Goal: Transaction & Acquisition: Purchase product/service

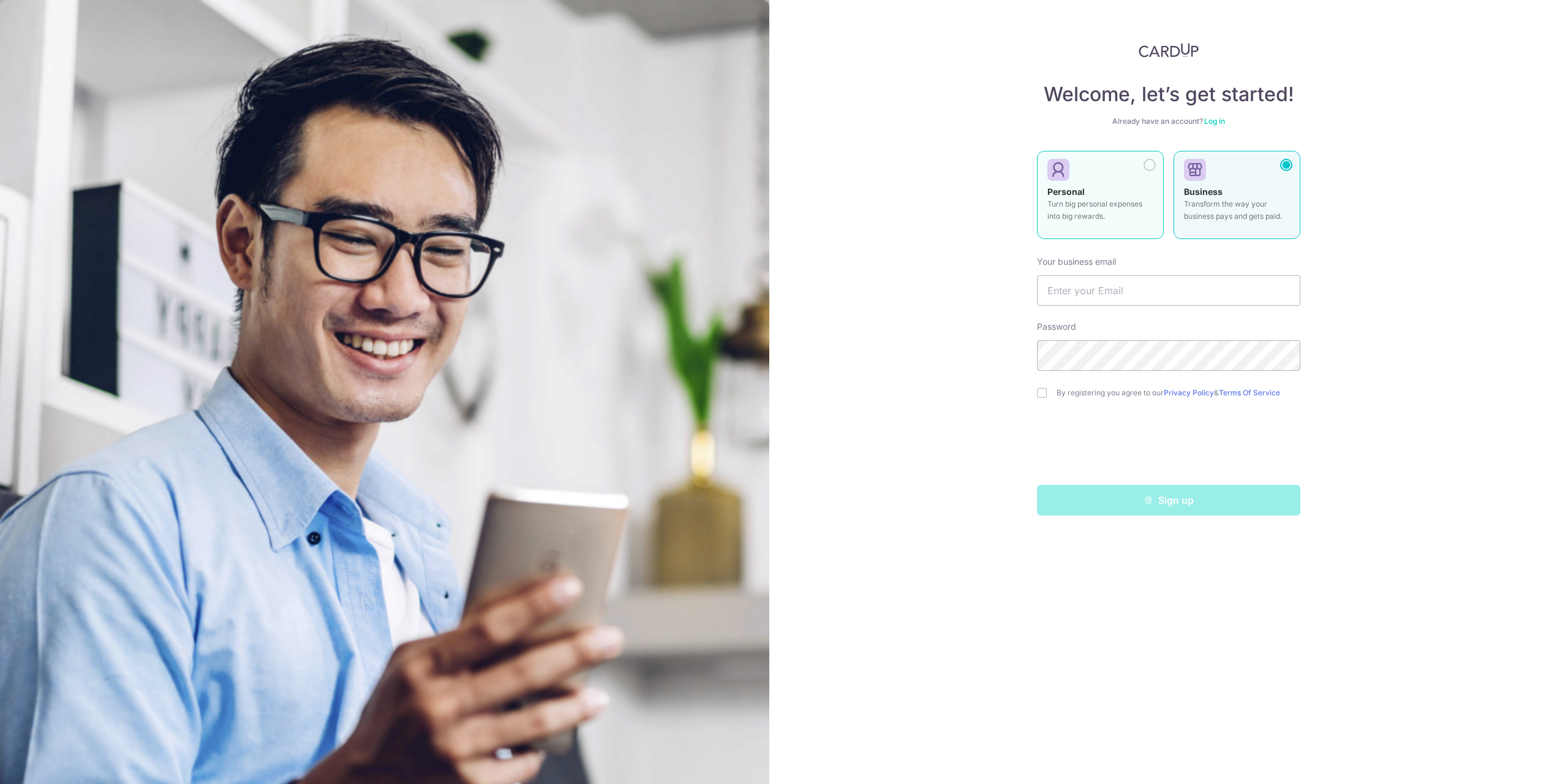
click at [1093, 212] on p "Turn big personal expenses into big rewards." at bounding box center [1100, 211] width 106 height 25
click at [1130, 287] on input "text" at bounding box center [1168, 290] width 263 height 31
type input "[EMAIL_ADDRESS][DOMAIN_NAME]"
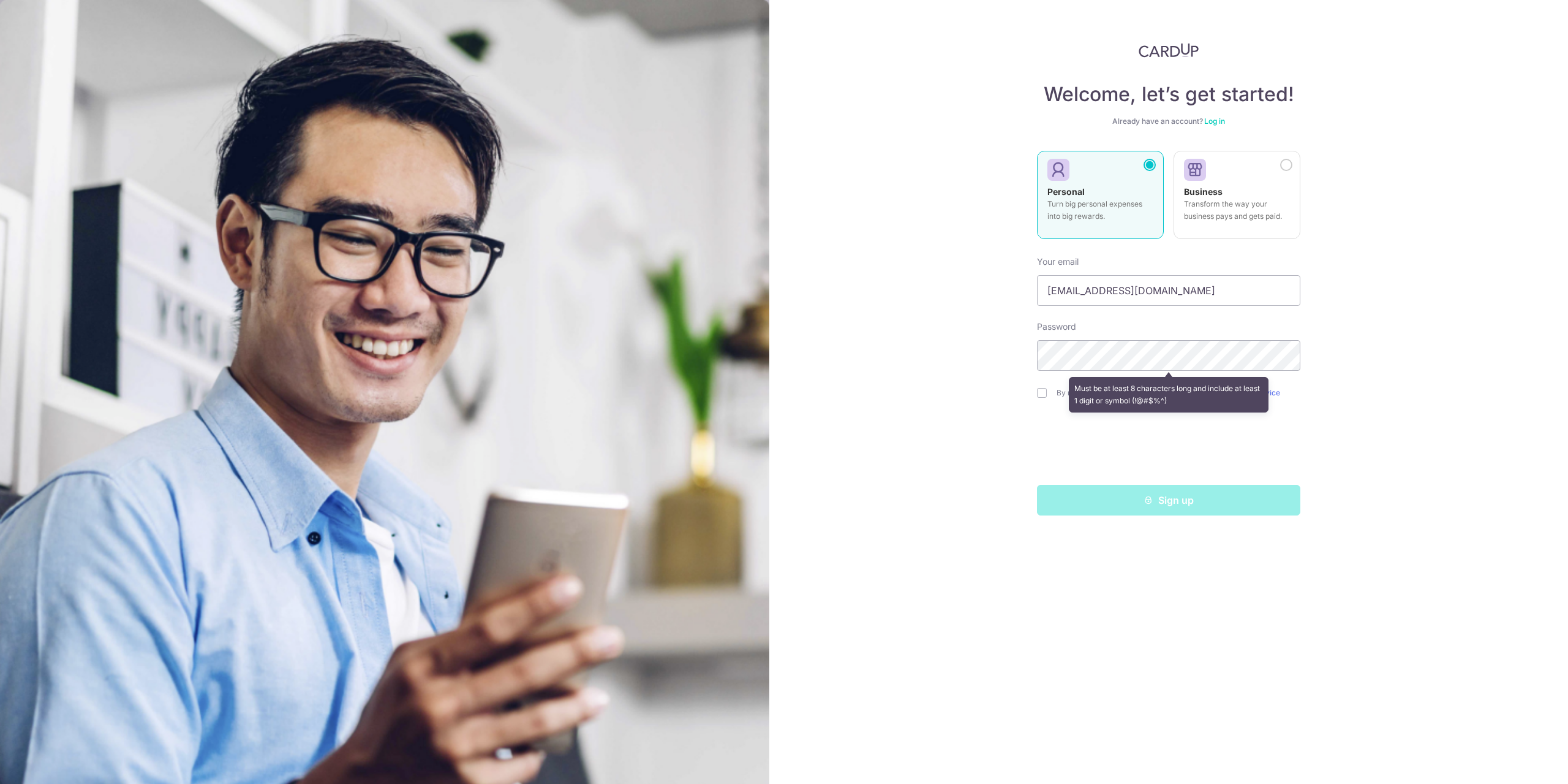
click at [914, 402] on div "Welcome, let’s get started! Already have an account? Log in Personal Turn big p…" at bounding box center [1168, 392] width 799 height 784
click at [1045, 389] on div "Must be at least 8 characters long and include at least 1 digit or symbol (!@#$…" at bounding box center [1168, 394] width 263 height 45
click at [898, 343] on div "Welcome, let’s get started! Already have an account? Log in Personal Turn big p…" at bounding box center [1168, 392] width 799 height 784
click at [1040, 395] on input "checkbox" at bounding box center [1042, 392] width 10 height 10
checkbox input "true"
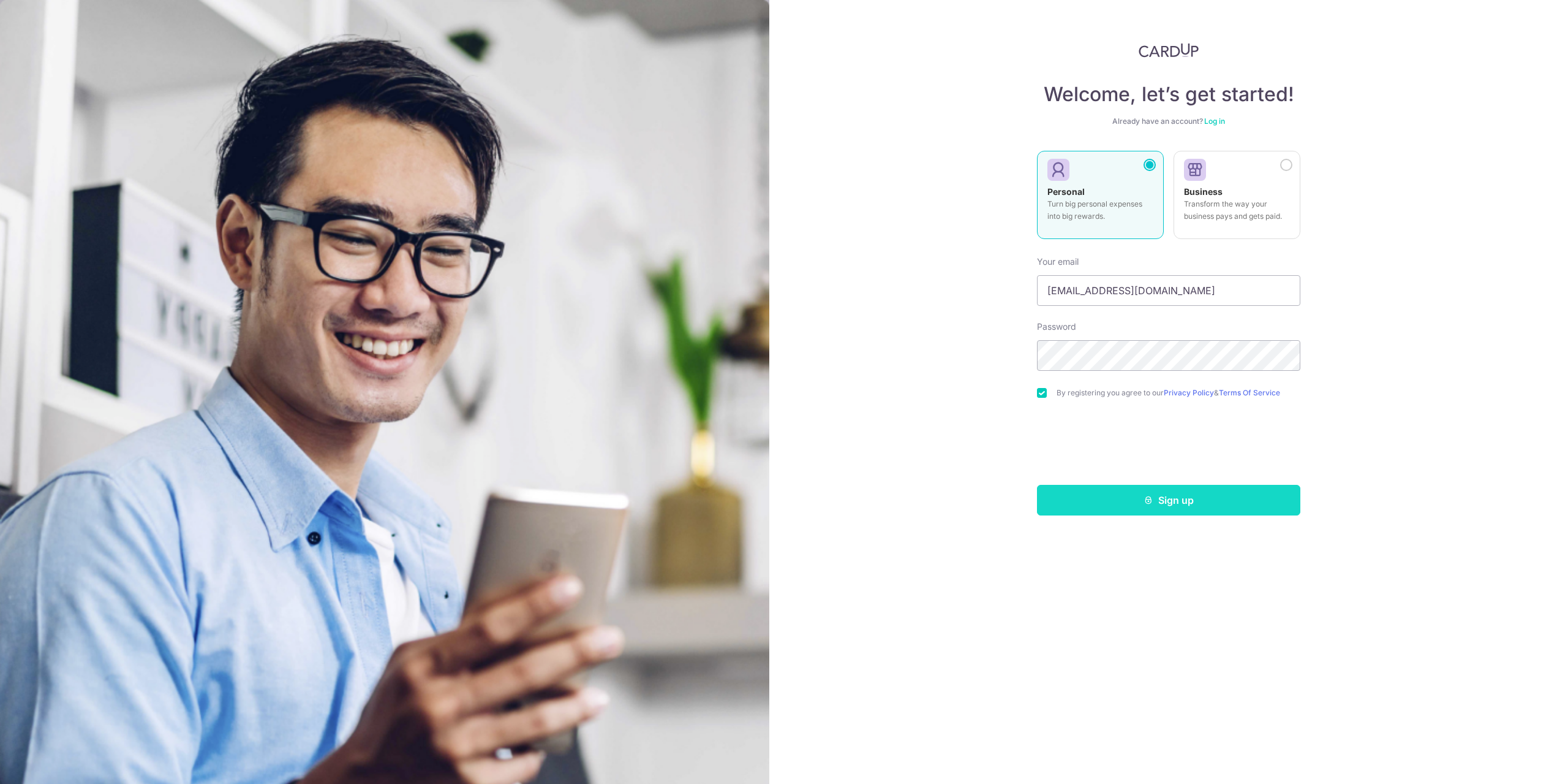
click at [1124, 501] on button "Sign up" at bounding box center [1168, 499] width 263 height 31
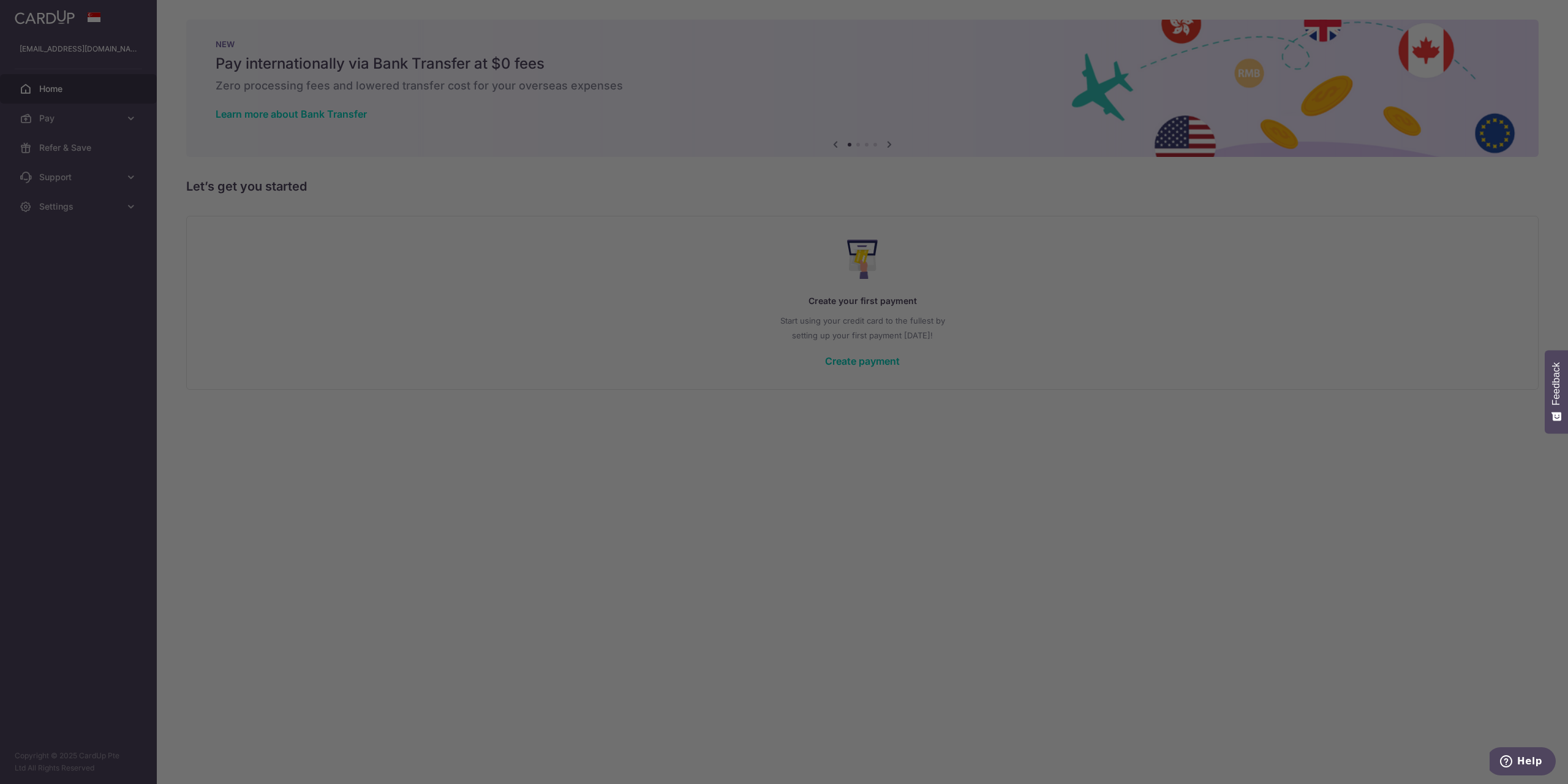
click at [866, 361] on div at bounding box center [791, 396] width 1584 height 792
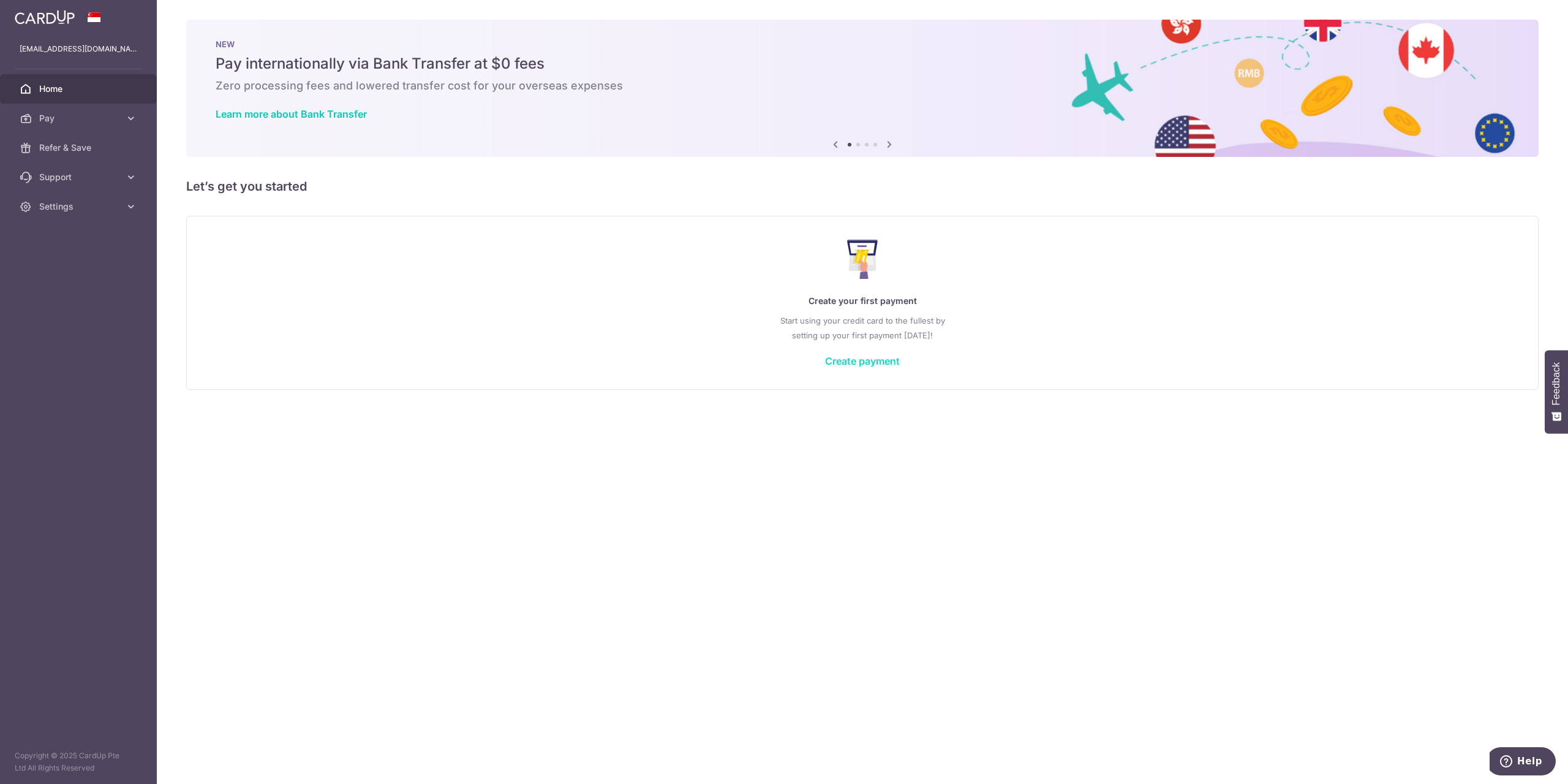
click at [850, 355] on link "Create payment" at bounding box center [862, 361] width 75 height 12
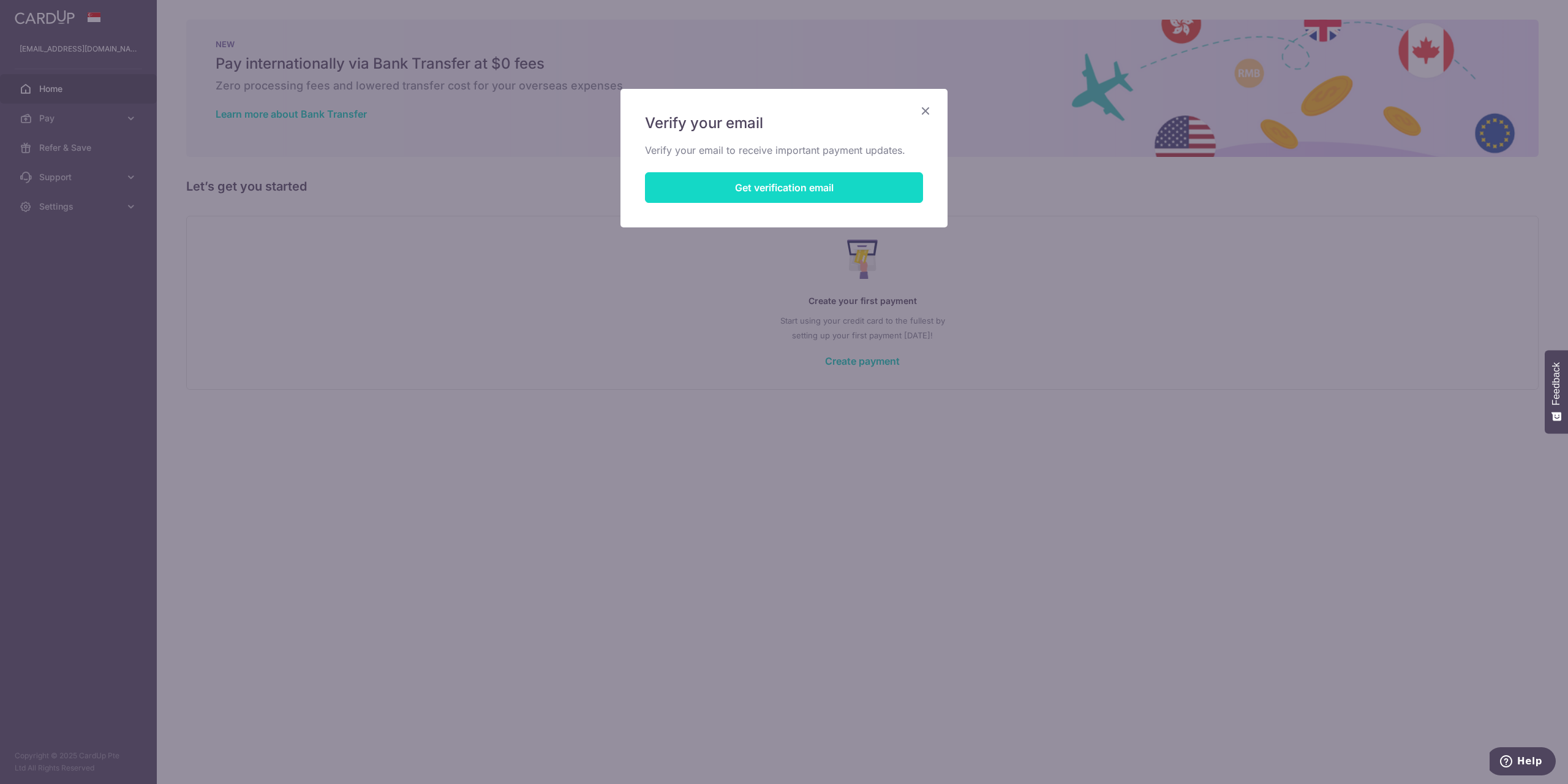
click at [769, 188] on button "Get verification email" at bounding box center [784, 187] width 278 height 31
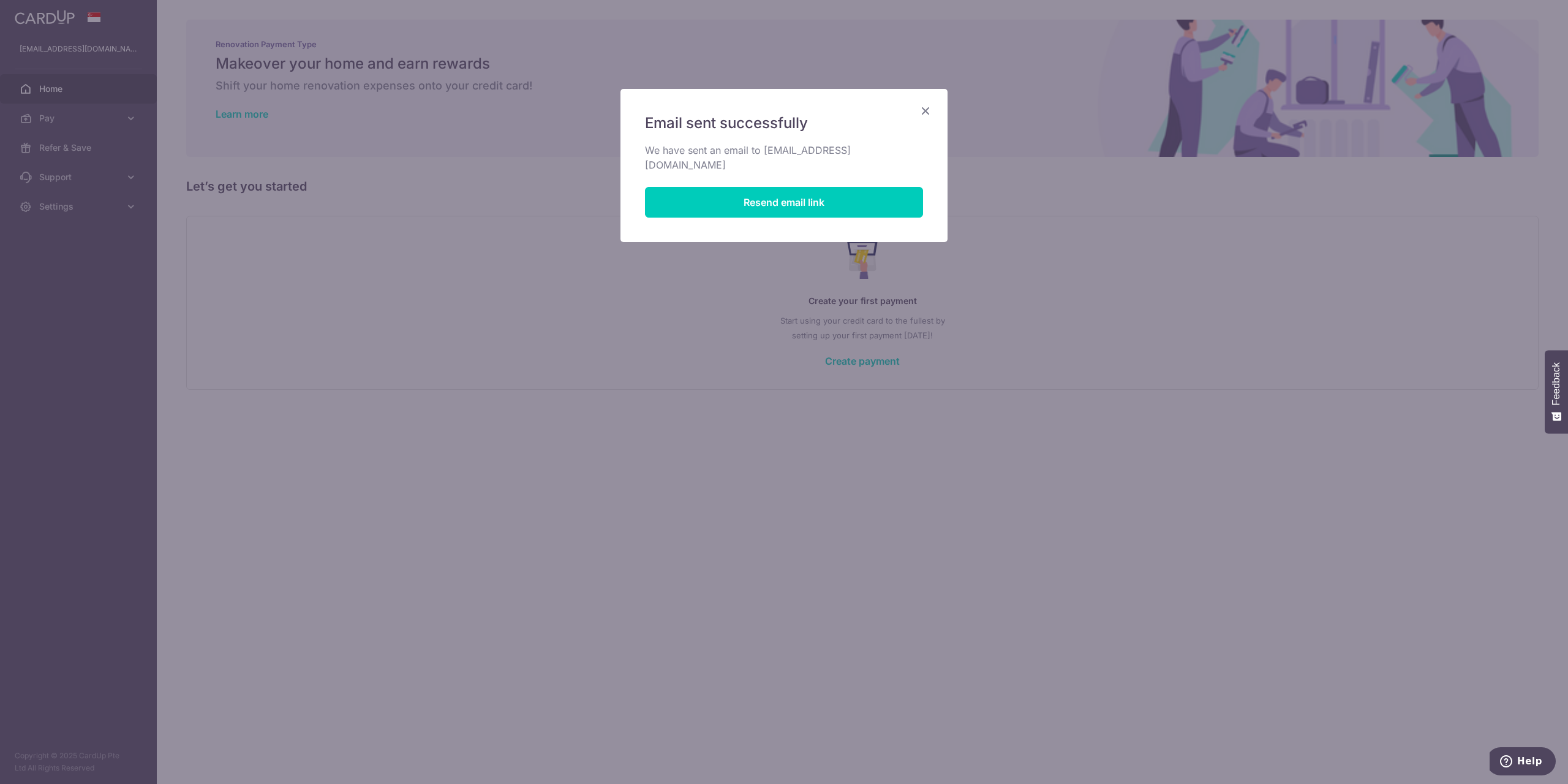
click at [931, 109] on icon "Close" at bounding box center [925, 110] width 15 height 15
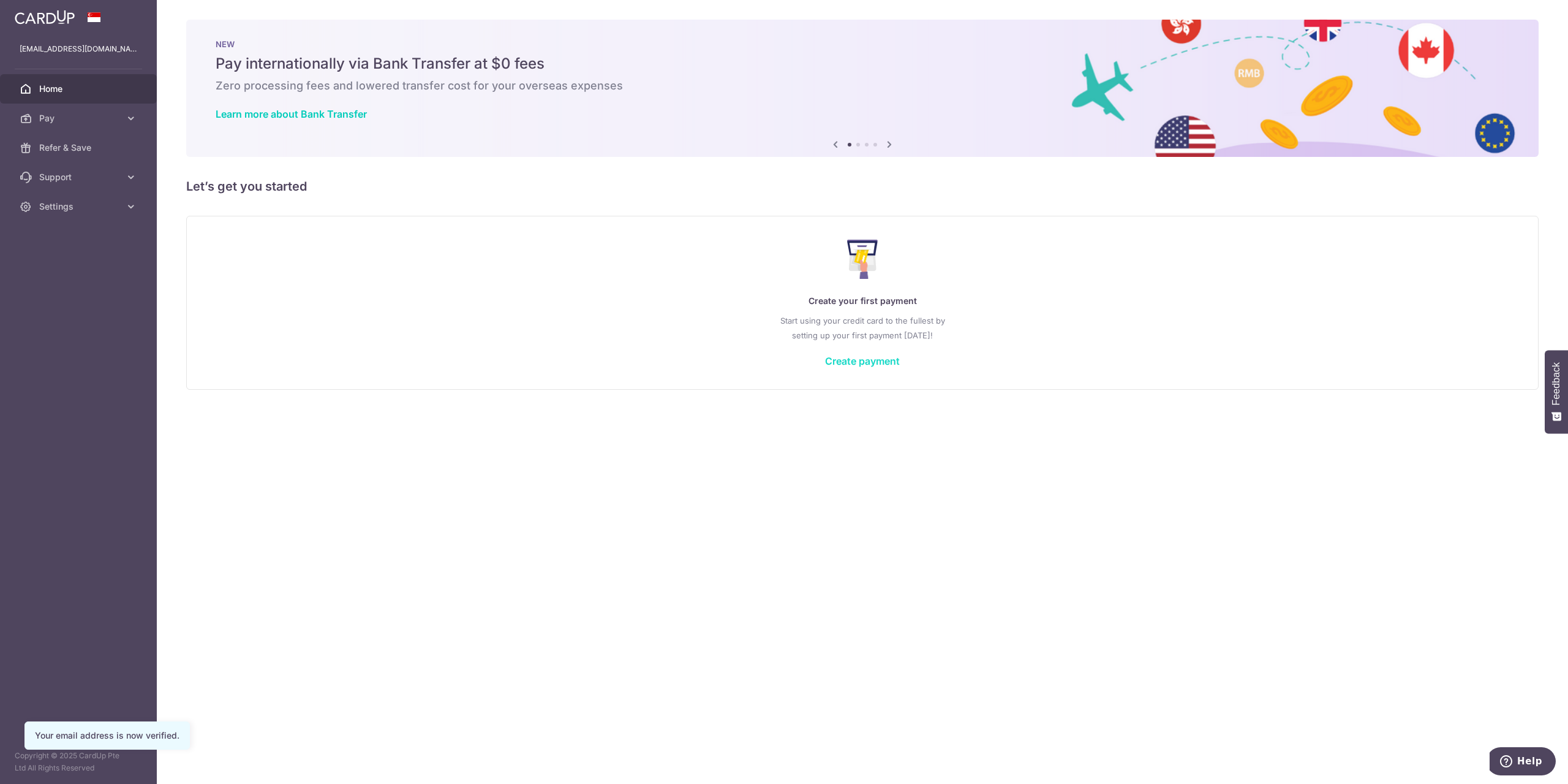
click at [866, 359] on link "Create payment" at bounding box center [862, 361] width 75 height 12
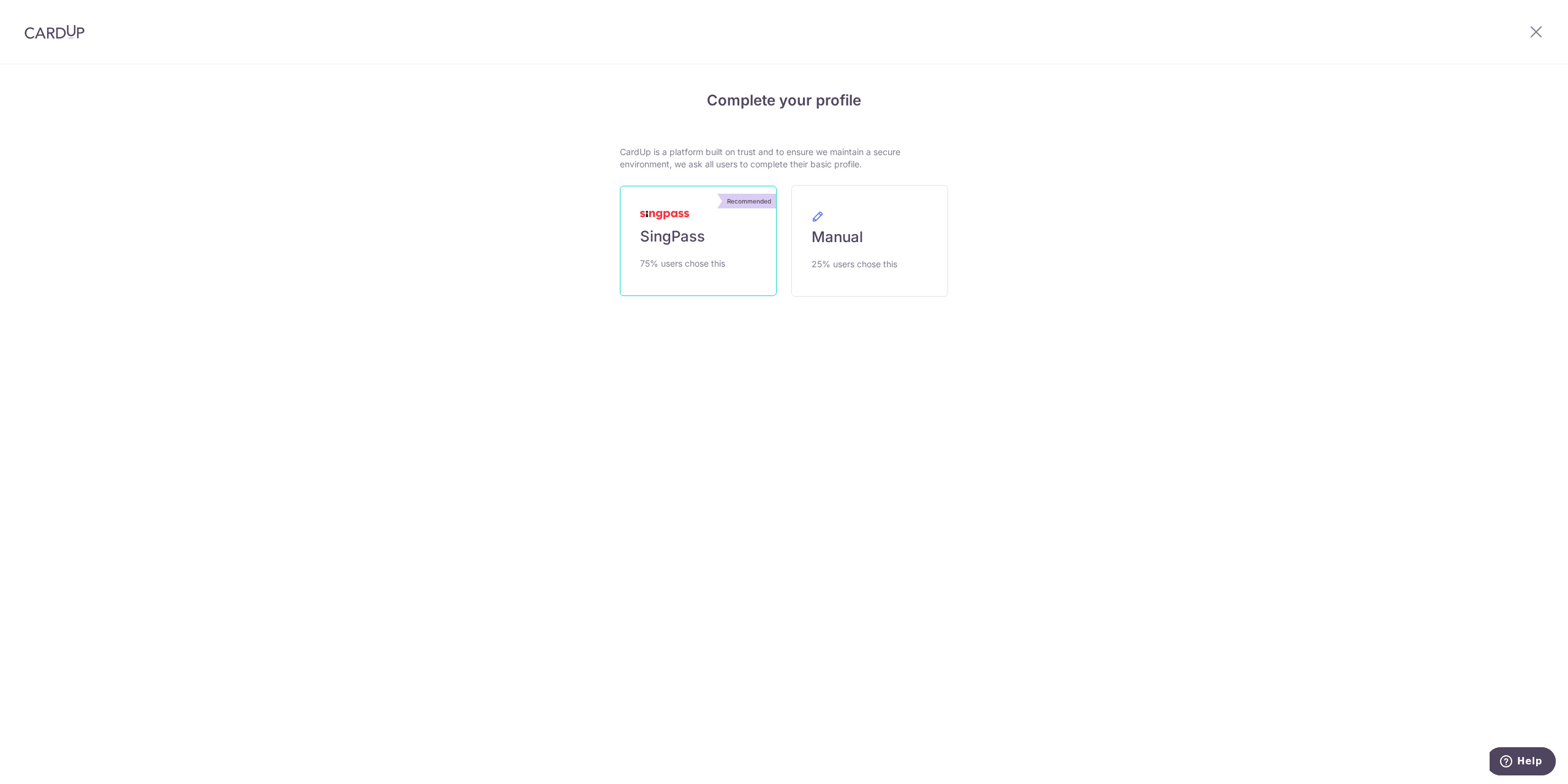
click at [666, 244] on span "SingPass" at bounding box center [673, 236] width 65 height 19
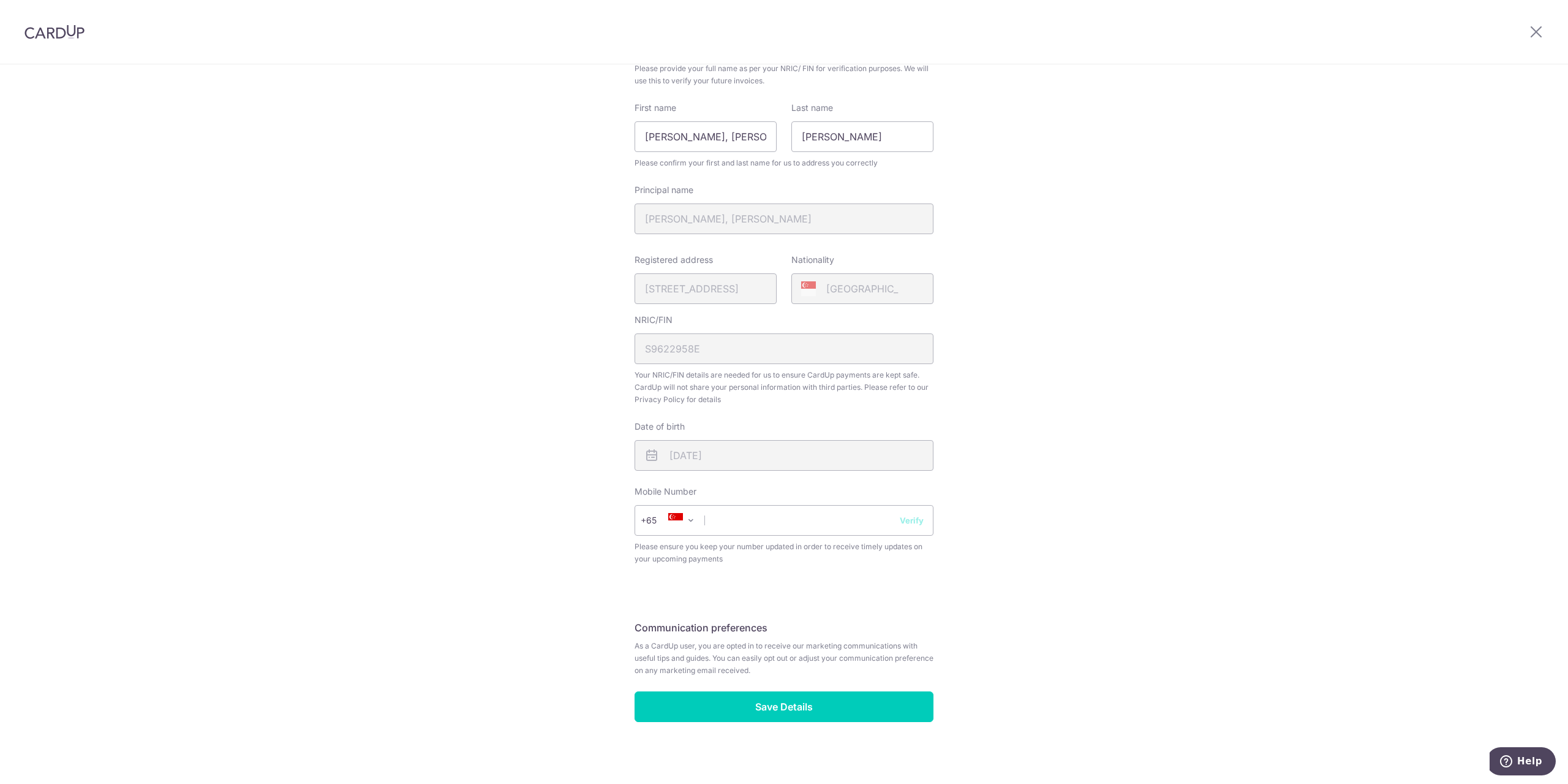
scroll to position [123, 0]
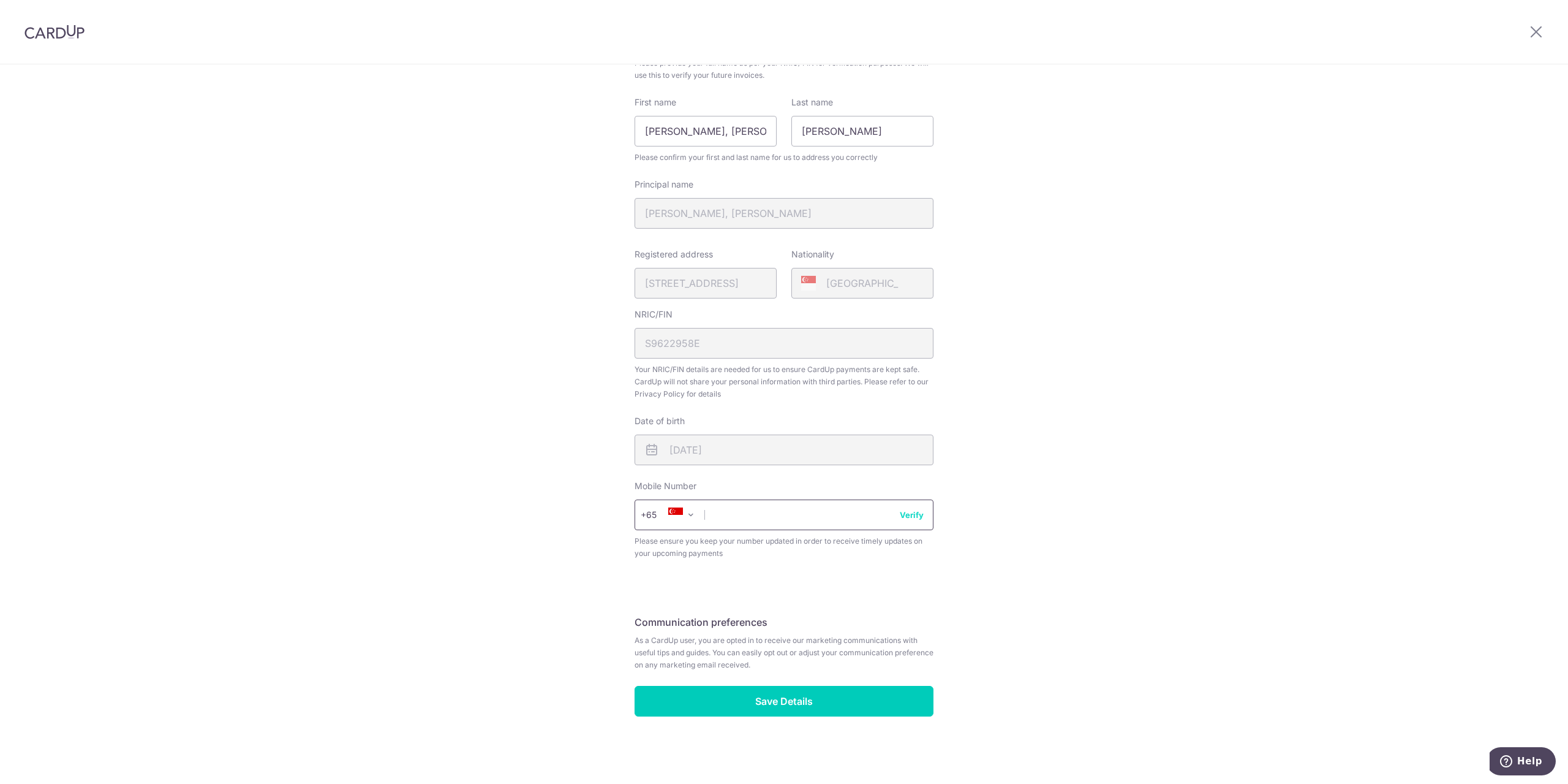
click at [829, 520] on input "text" at bounding box center [784, 514] width 298 height 31
type input "96724262"
click at [910, 515] on button "Verify" at bounding box center [911, 514] width 24 height 12
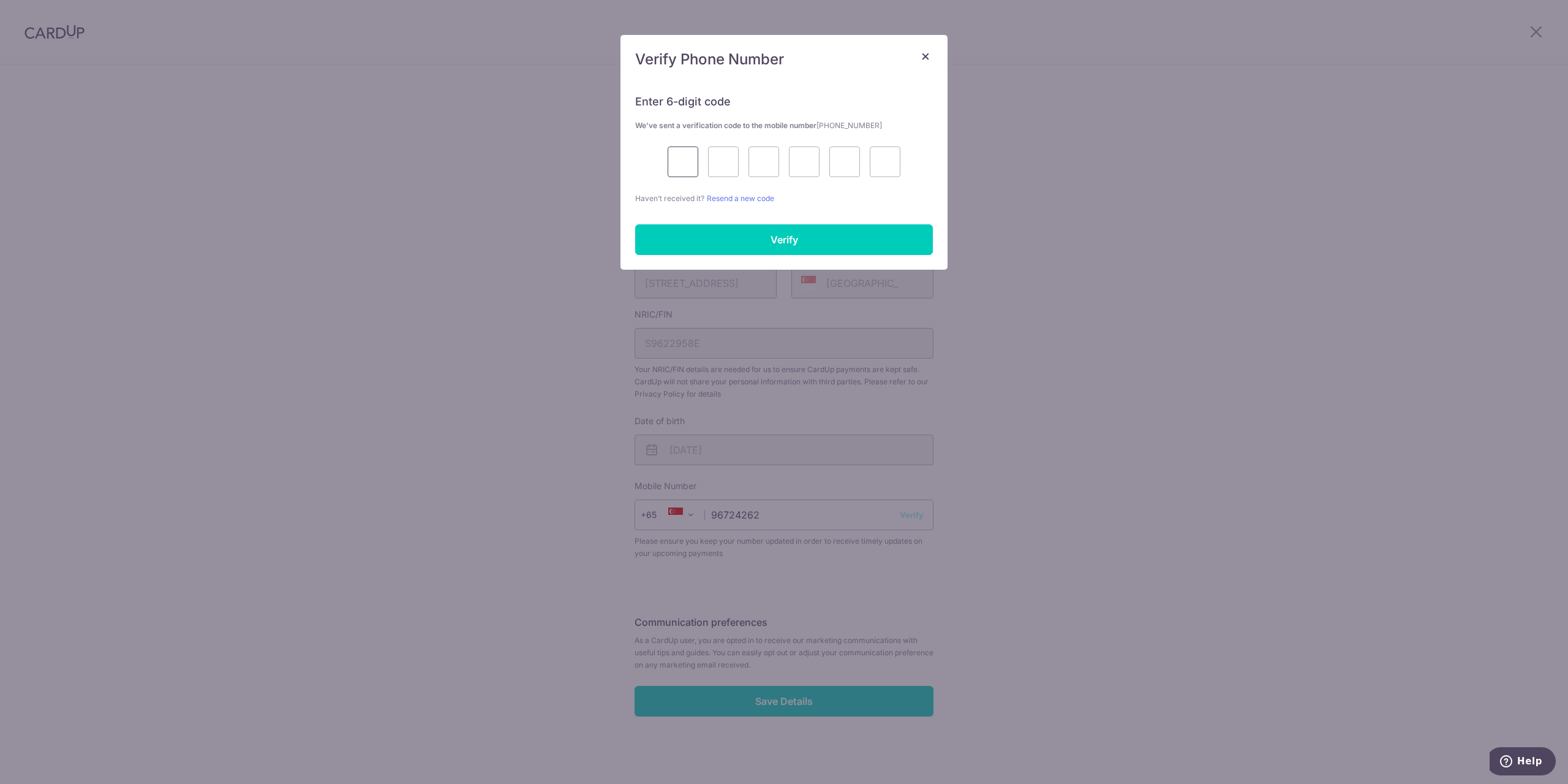
click at [683, 159] on input "text" at bounding box center [682, 161] width 31 height 31
type input "4"
type input "8"
type input "7"
type input "4"
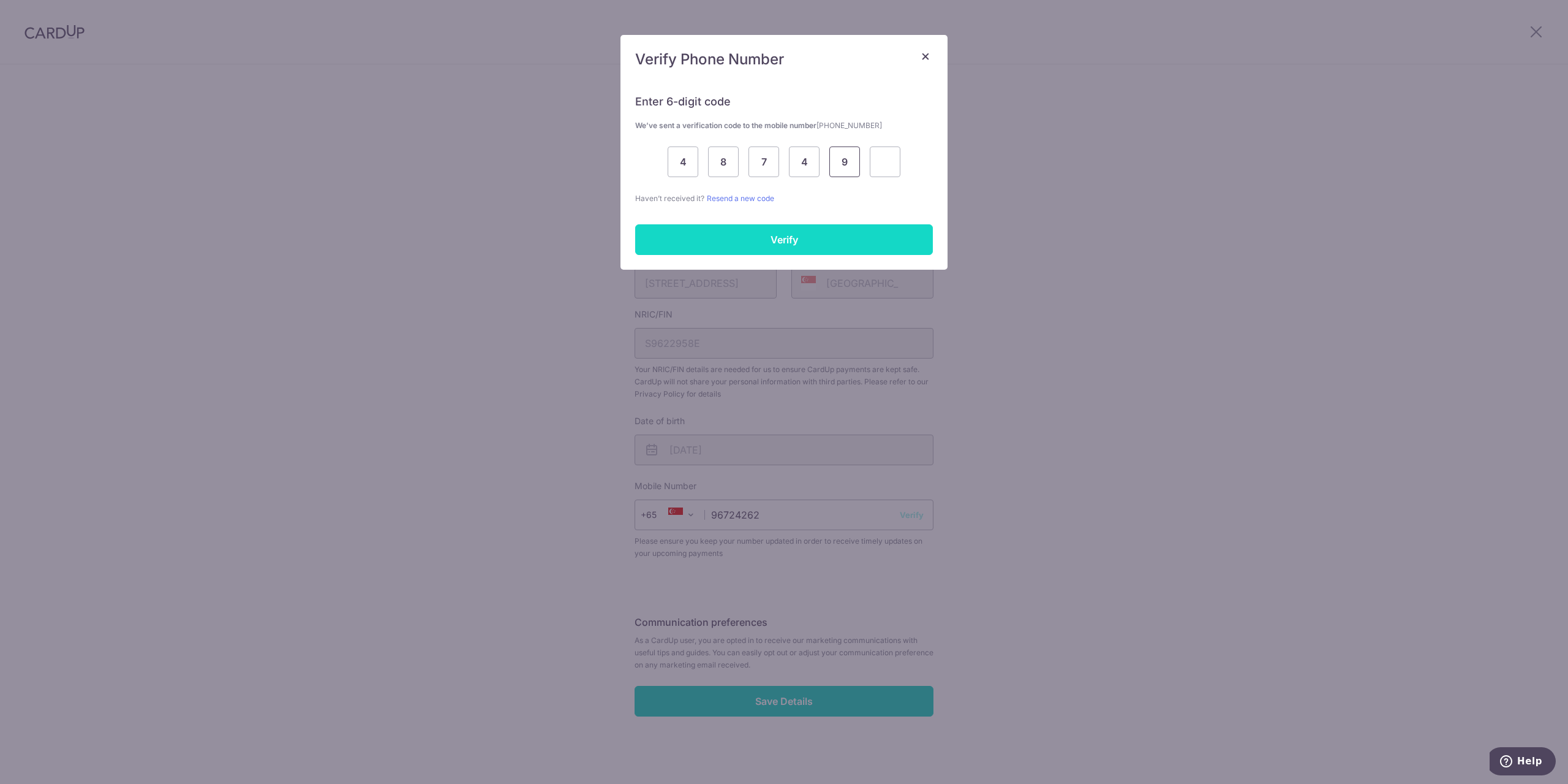
type input "9"
type input "2"
click at [777, 250] on input "Verify" at bounding box center [784, 240] width 298 height 31
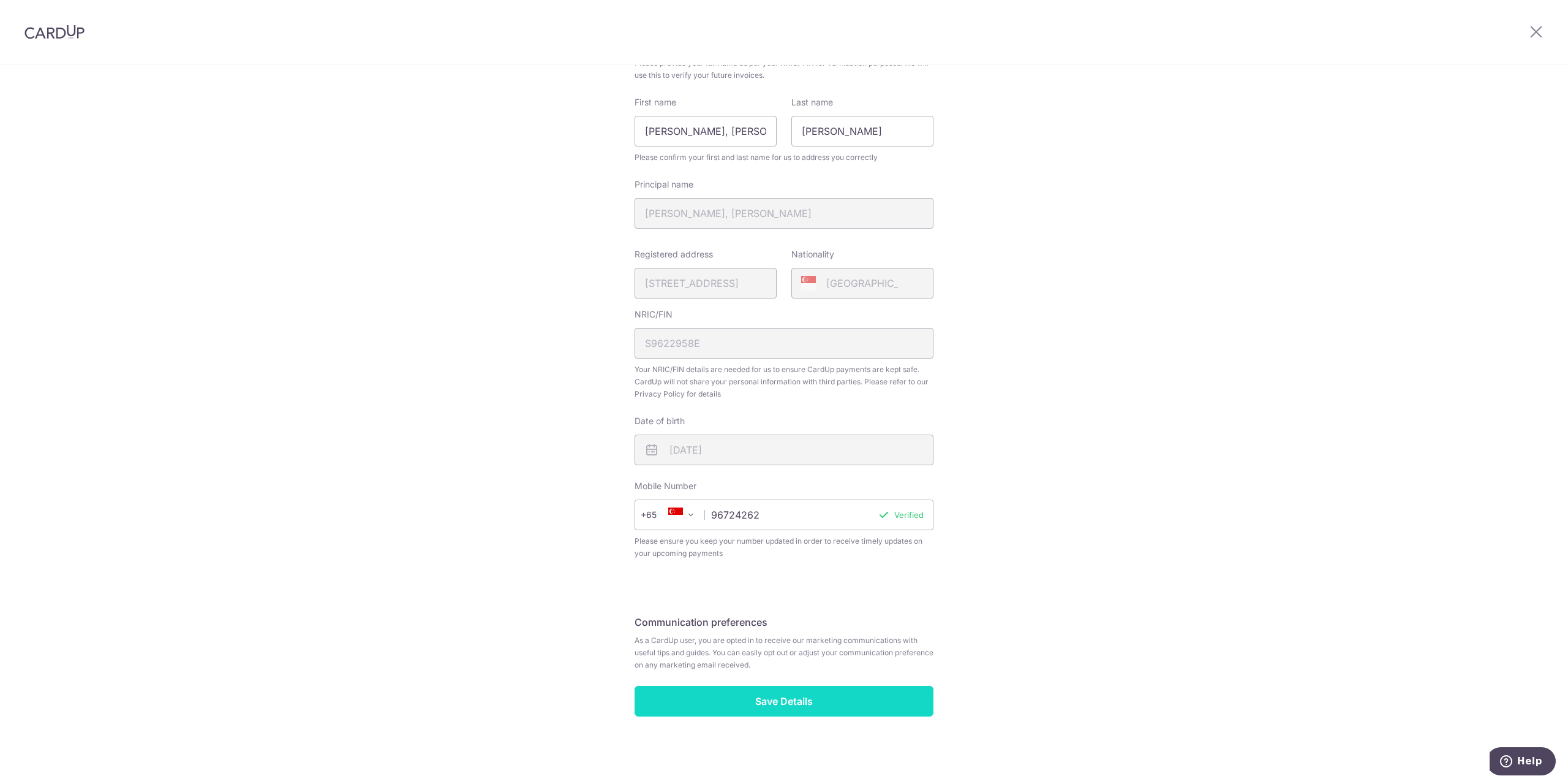
click at [773, 703] on input "Save Details" at bounding box center [784, 700] width 298 height 31
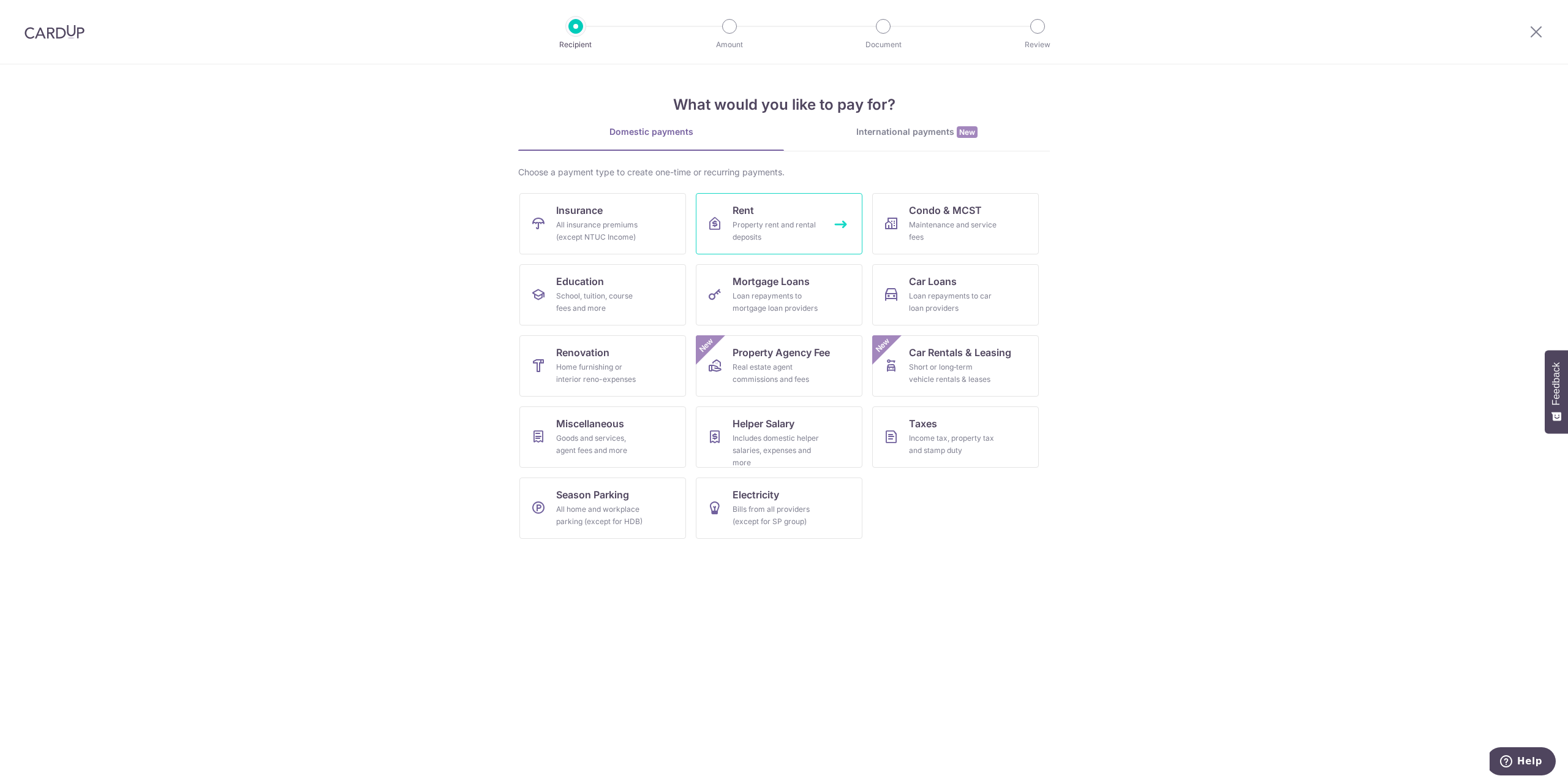
click at [822, 212] on link "Rent Property rent and rental deposits" at bounding box center [778, 224] width 166 height 62
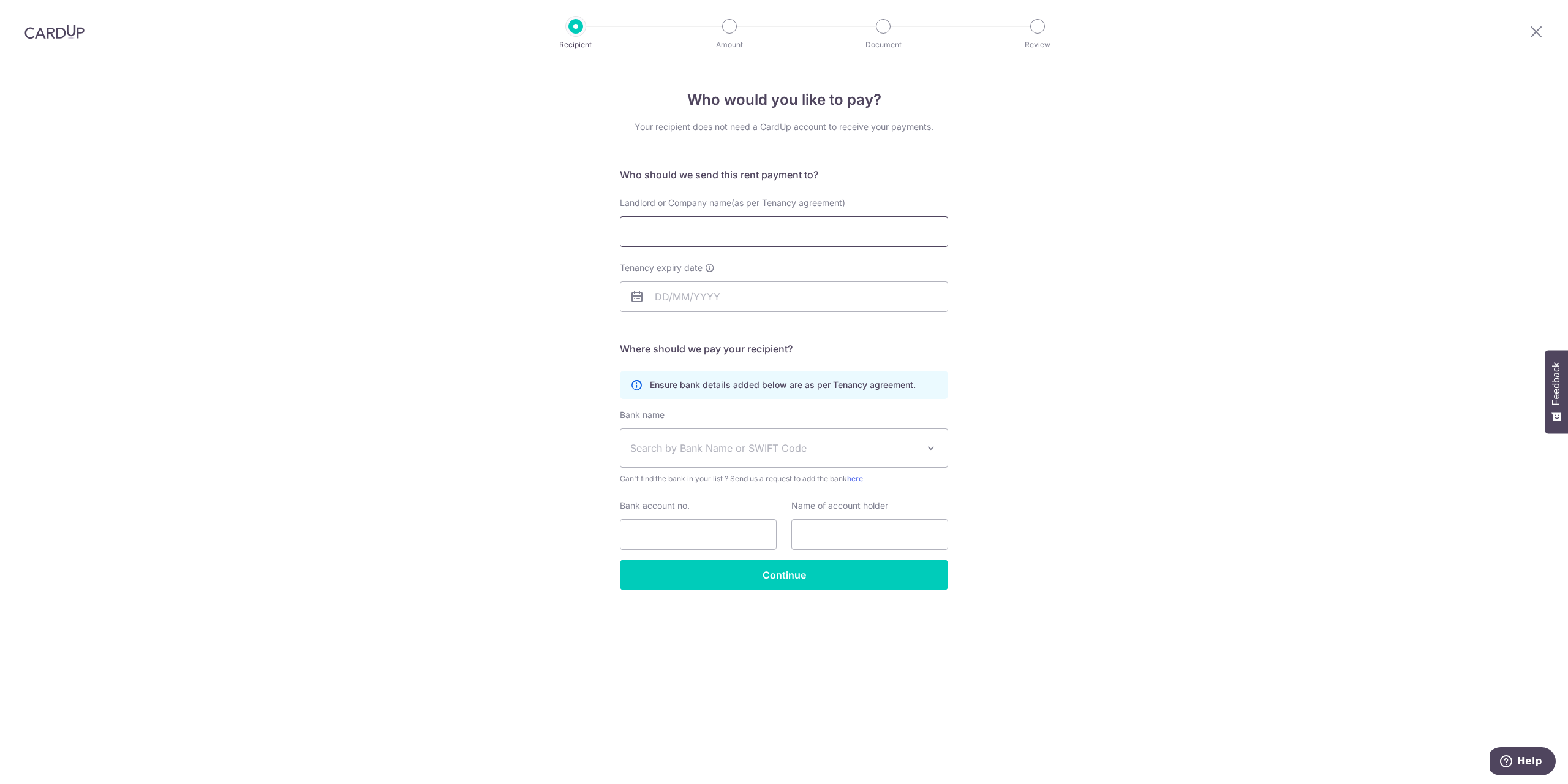
click at [771, 238] on input "Landlord or Company name(as per Tenancy agreement)" at bounding box center [784, 232] width 328 height 31
click at [808, 232] on input "Landlord or Company name(as per Tenancy agreement)" at bounding box center [784, 232] width 328 height 31
type input "[PERSON_NAME] [PERSON_NAME]"
click at [760, 306] on input "Tenancy expiry date" at bounding box center [784, 296] width 328 height 31
click at [751, 323] on div "Prev Next Oct Nov Dec 2025 2026 2027 2028 2029 2030 2031 2032 2033 2034 2035" at bounding box center [718, 329] width 195 height 29
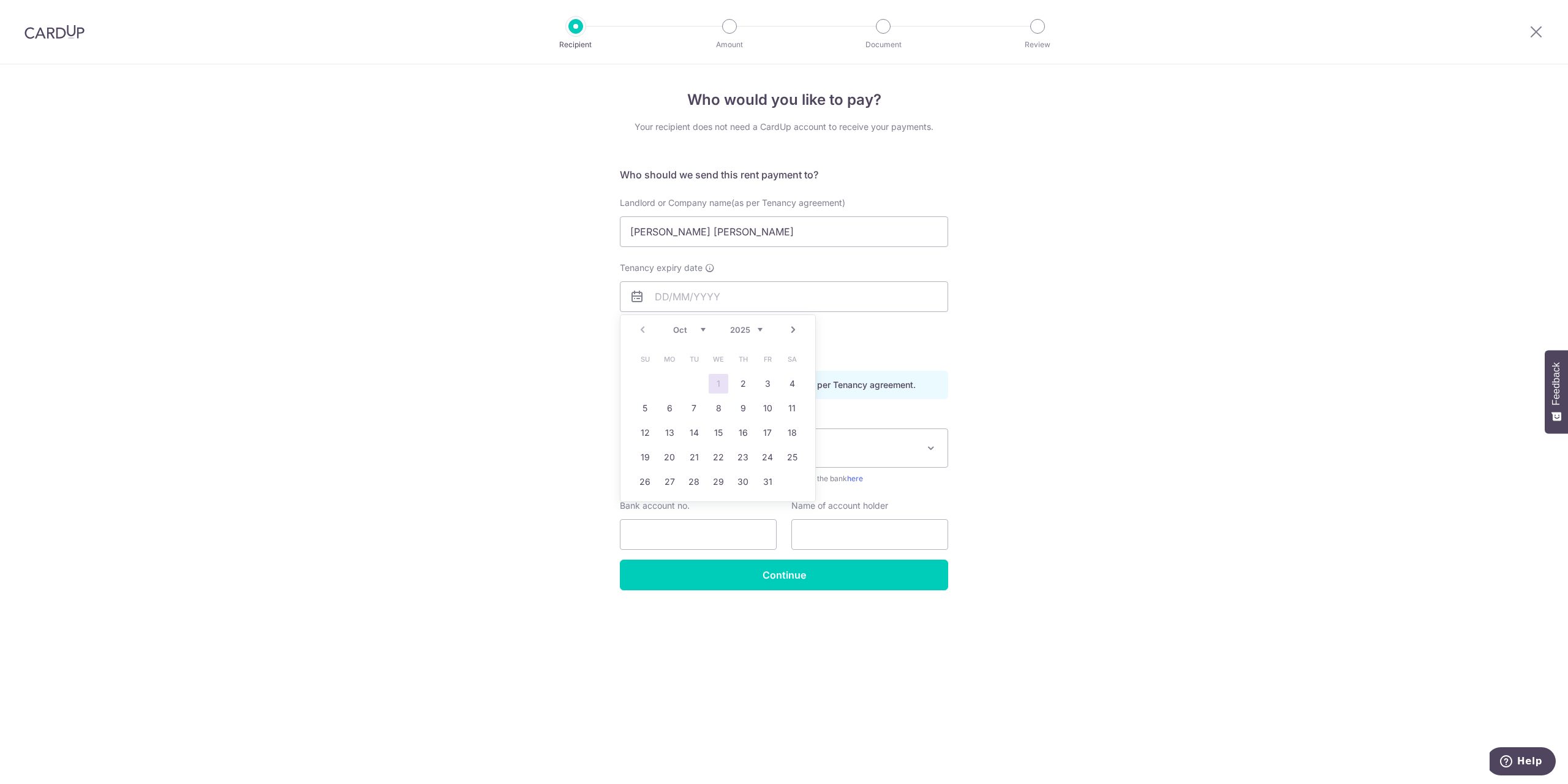
click at [762, 329] on div "Prev Next Oct Nov Dec 2025 2026 2027 2028 2029 2030 2031 2032 2033 2034 2035" at bounding box center [718, 329] width 195 height 29
click at [757, 328] on select "2025 2026 2027 2028 2029 2030 2031 2032 2033 2034 2035" at bounding box center [746, 329] width 33 height 10
click at [641, 327] on link "Prev" at bounding box center [642, 329] width 15 height 15
click at [642, 327] on link "Prev" at bounding box center [642, 329] width 15 height 15
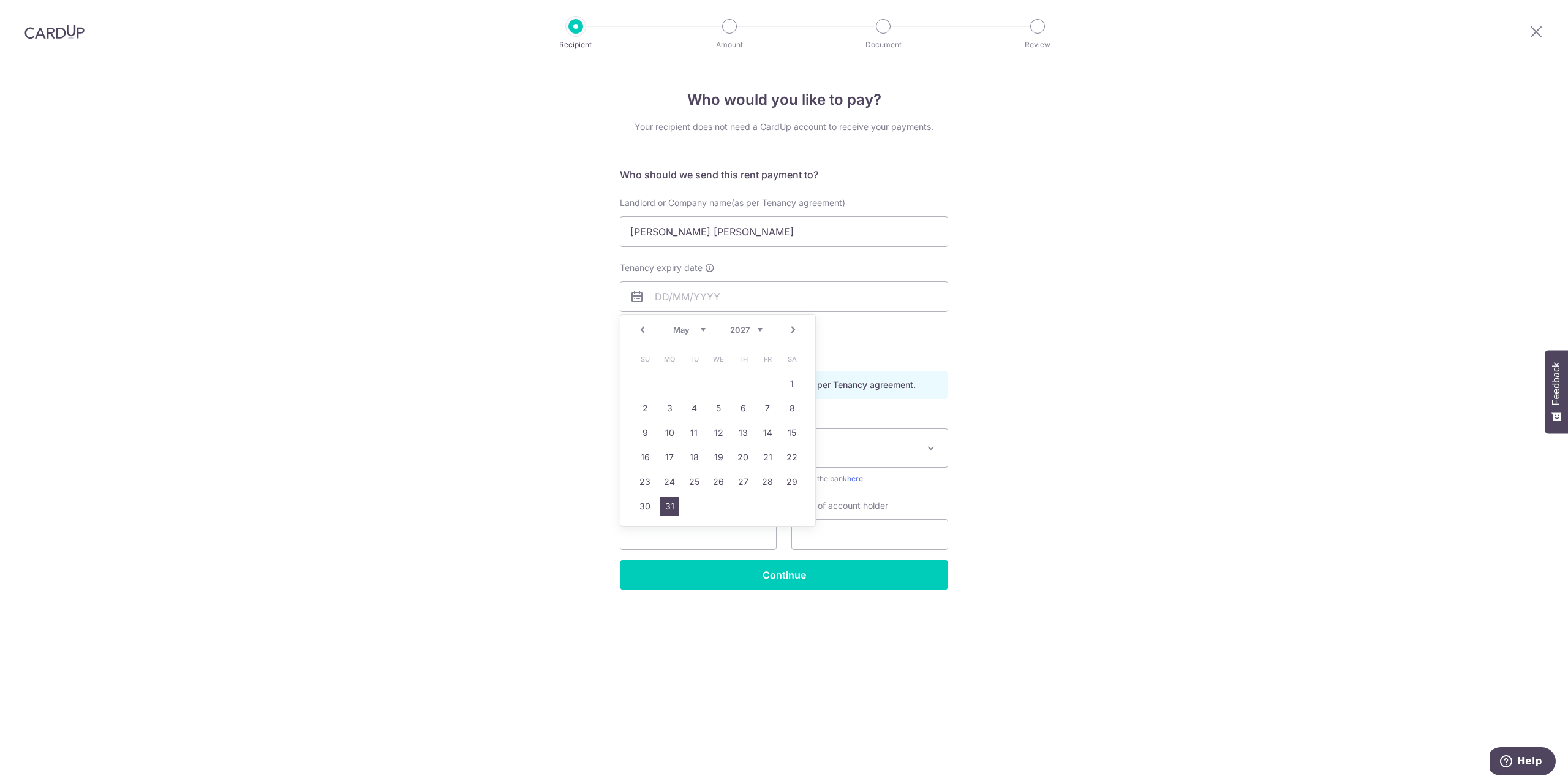
click at [674, 500] on link "31" at bounding box center [669, 506] width 19 height 19
type input "31/05/2027"
click at [504, 477] on div "Who would you like to pay? Your recipient does not need a CardUp account to rec…" at bounding box center [784, 424] width 1568 height 720
click at [731, 443] on span "Search by Bank Name or SWIFT Code" at bounding box center [774, 447] width 288 height 15
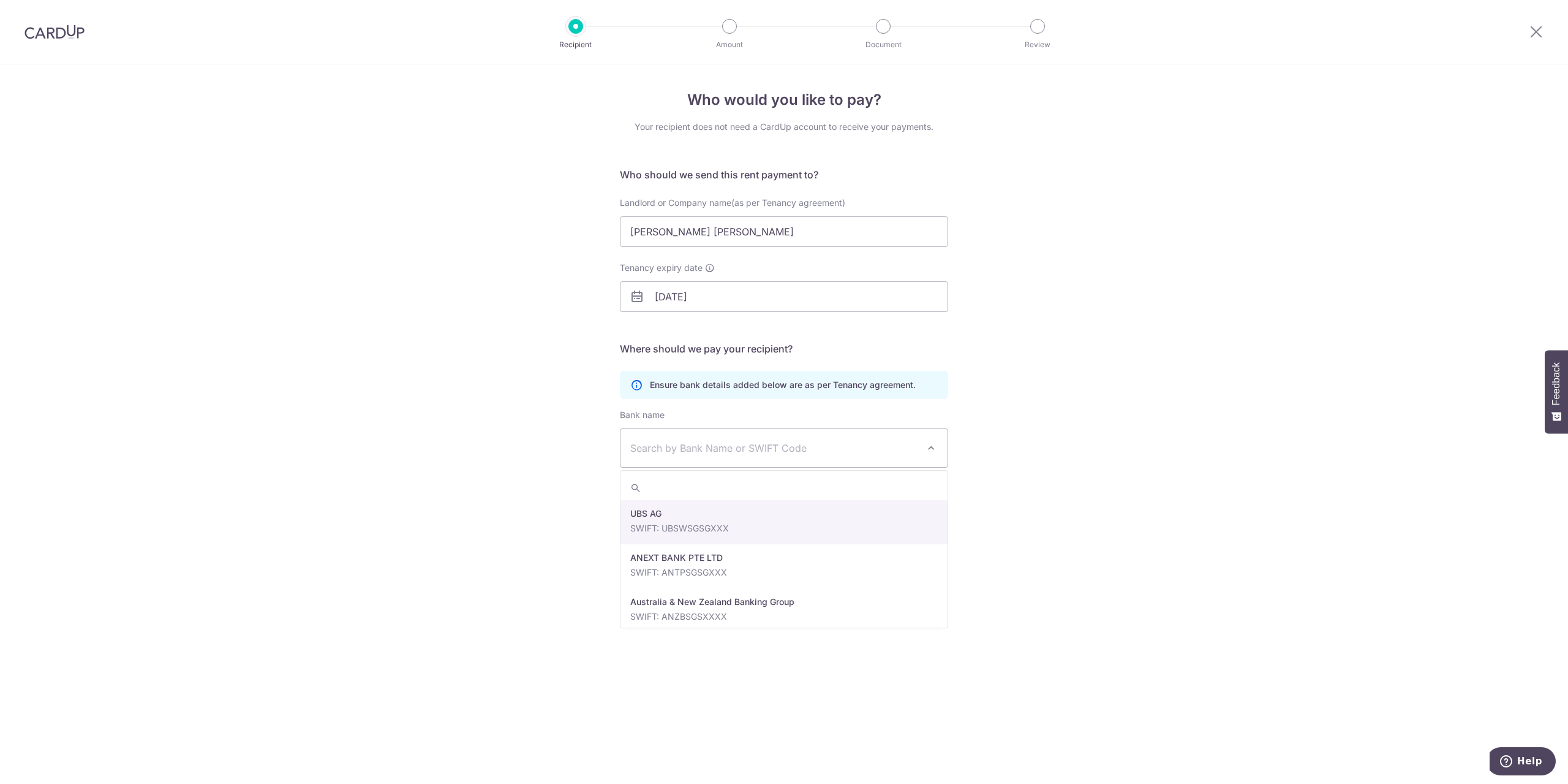
click at [733, 450] on span "Search by Bank Name or SWIFT Code" at bounding box center [774, 447] width 288 height 15
type input "dbs"
select select "6"
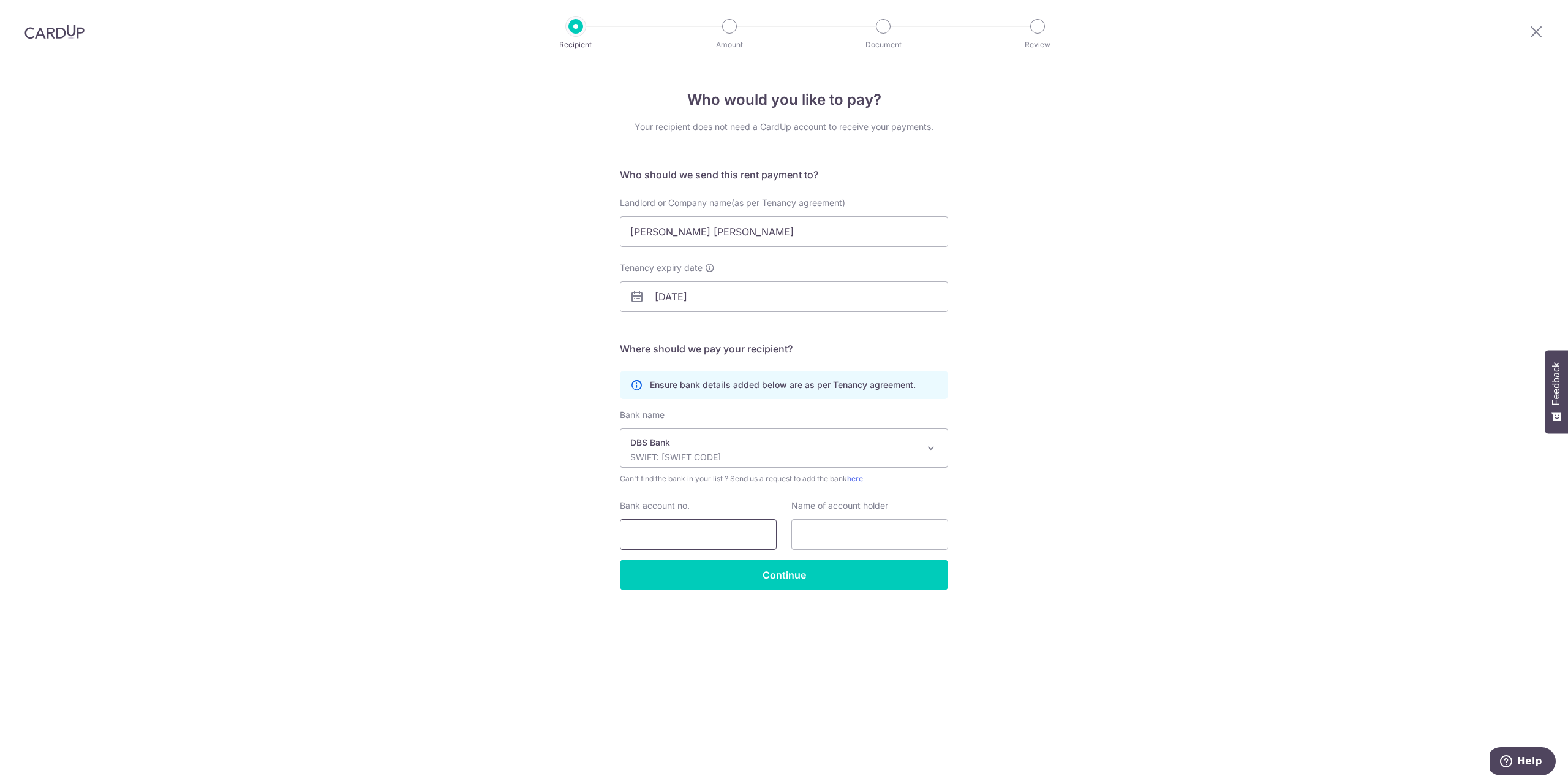
click at [694, 535] on input "Bank account no." at bounding box center [698, 534] width 157 height 31
type input "2726884159"
drag, startPoint x: 773, startPoint y: 226, endPoint x: 483, endPoint y: 228, distance: 290.0
click at [490, 228] on div "Who would you like to pay? Your recipient does not need a CardUp account to rec…" at bounding box center [784, 424] width 1568 height 720
click at [871, 536] on input "text" at bounding box center [870, 534] width 157 height 31
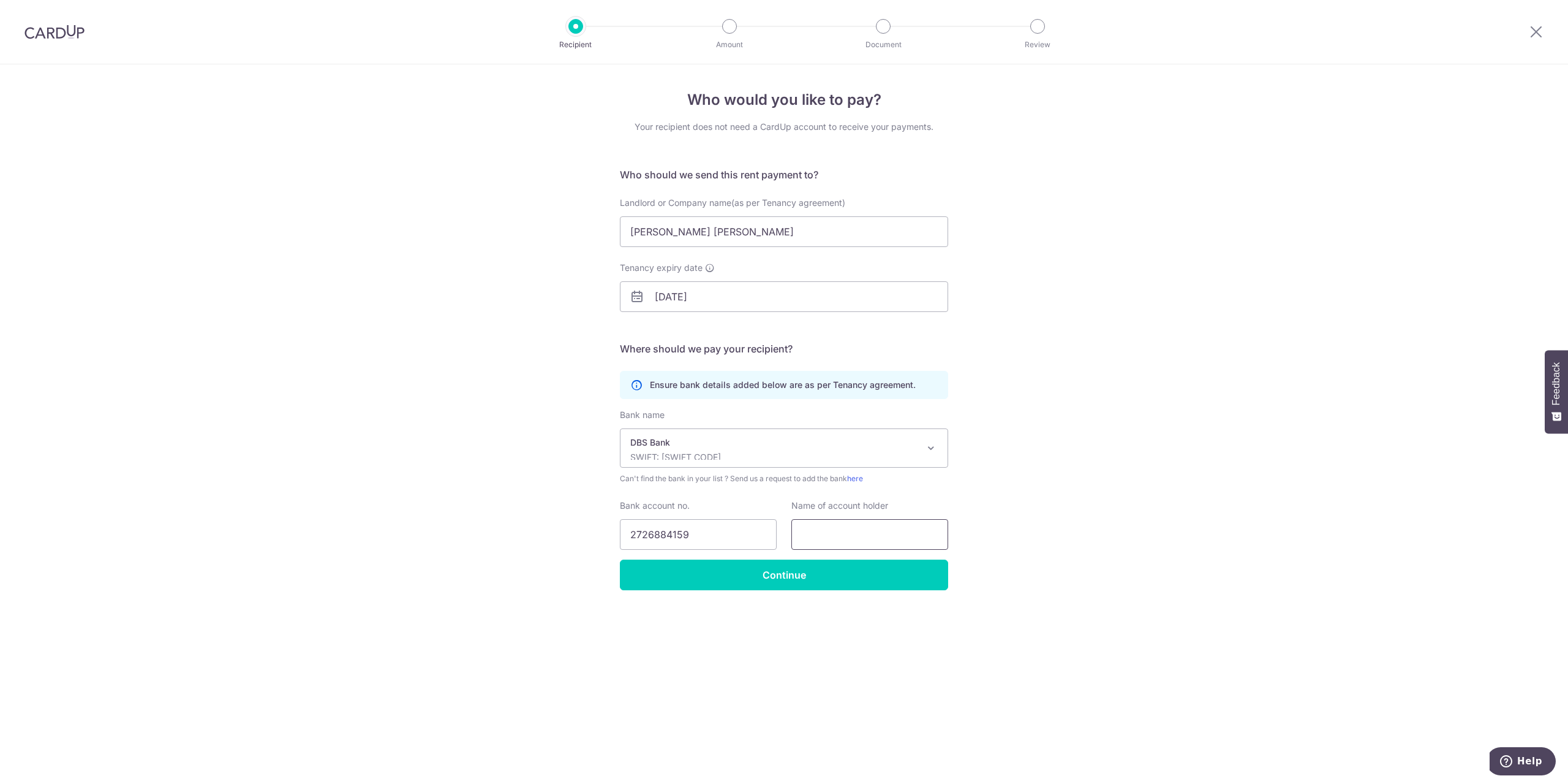
paste input "Teo Sheng Yi, Dennis"
type input "Teo Sheng Yi, Dennis"
click at [826, 570] on input "Continue" at bounding box center [784, 574] width 328 height 31
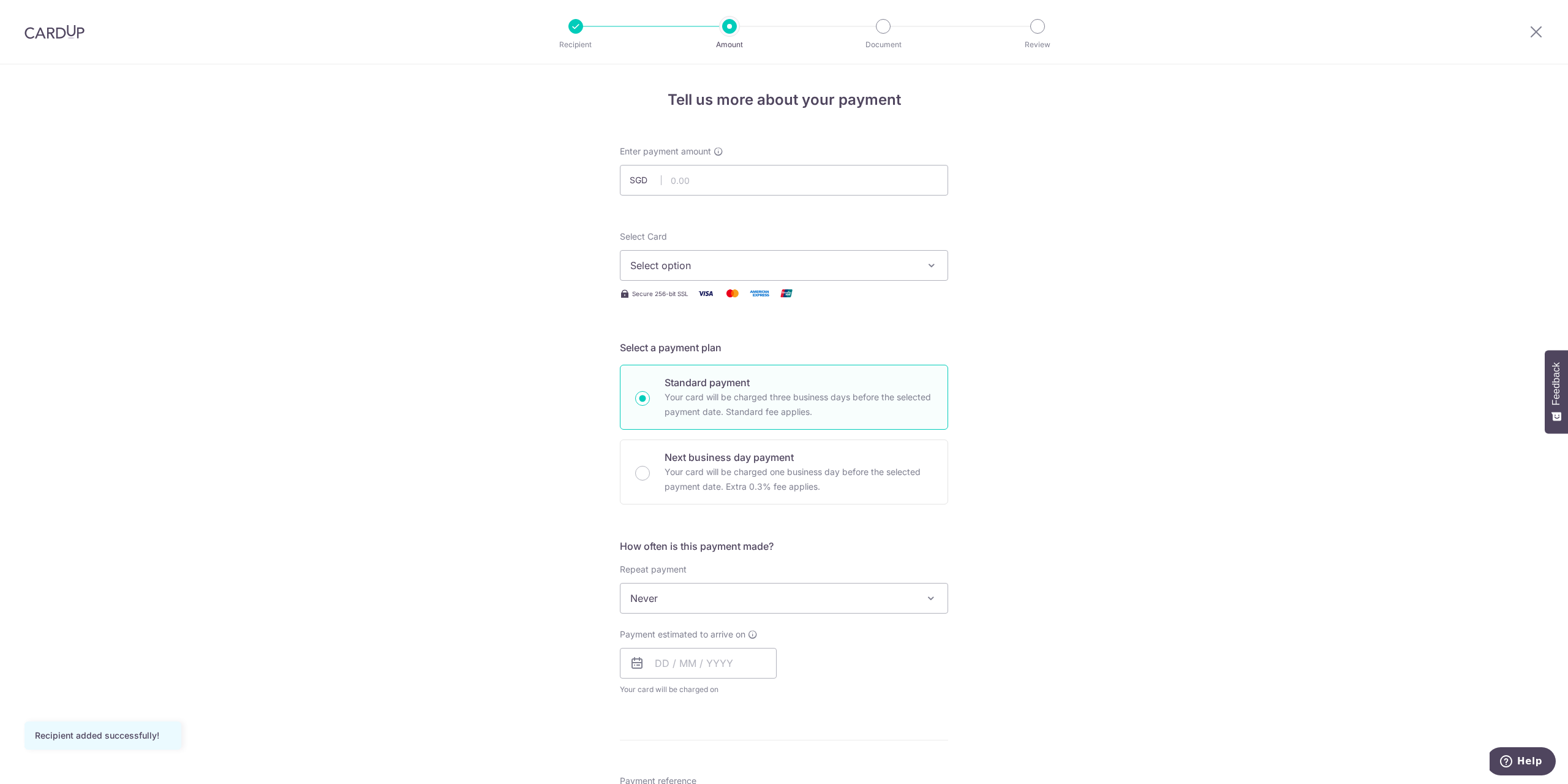
click at [829, 604] on span "Never" at bounding box center [784, 597] width 327 height 29
click at [518, 669] on div "Tell us more about your payment Enter payment amount SGD Recipient added succes…" at bounding box center [784, 618] width 1568 height 1108
click at [735, 602] on span "Never" at bounding box center [784, 597] width 327 height 29
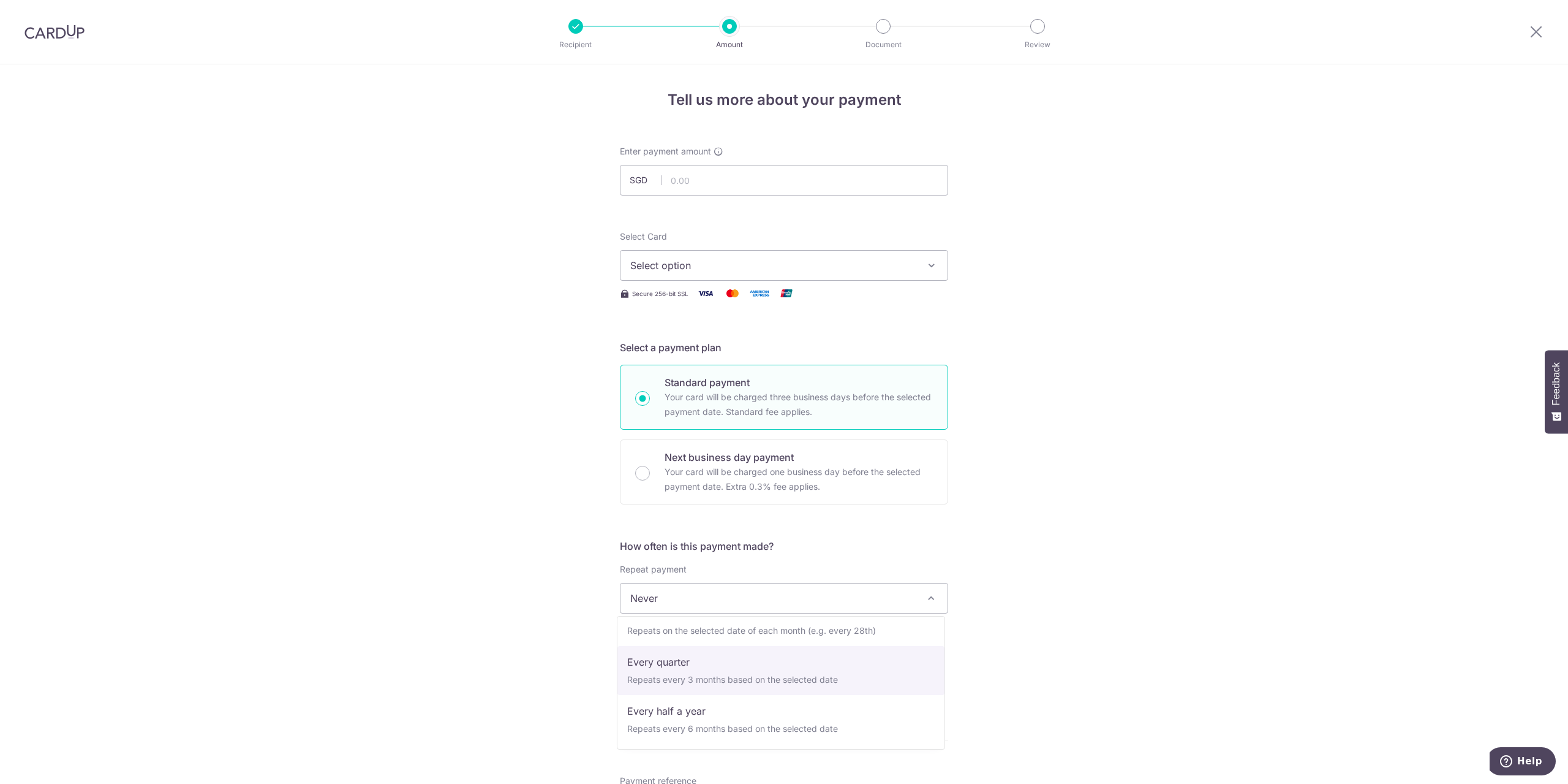
scroll to position [41, 0]
select select "3"
type input "31/05/2027"
click at [501, 652] on div "Tell us more about your payment Enter payment amount SGD Recipient added succes…" at bounding box center [784, 625] width 1568 height 1121
click at [734, 266] on span "Select option" at bounding box center [773, 265] width 285 height 15
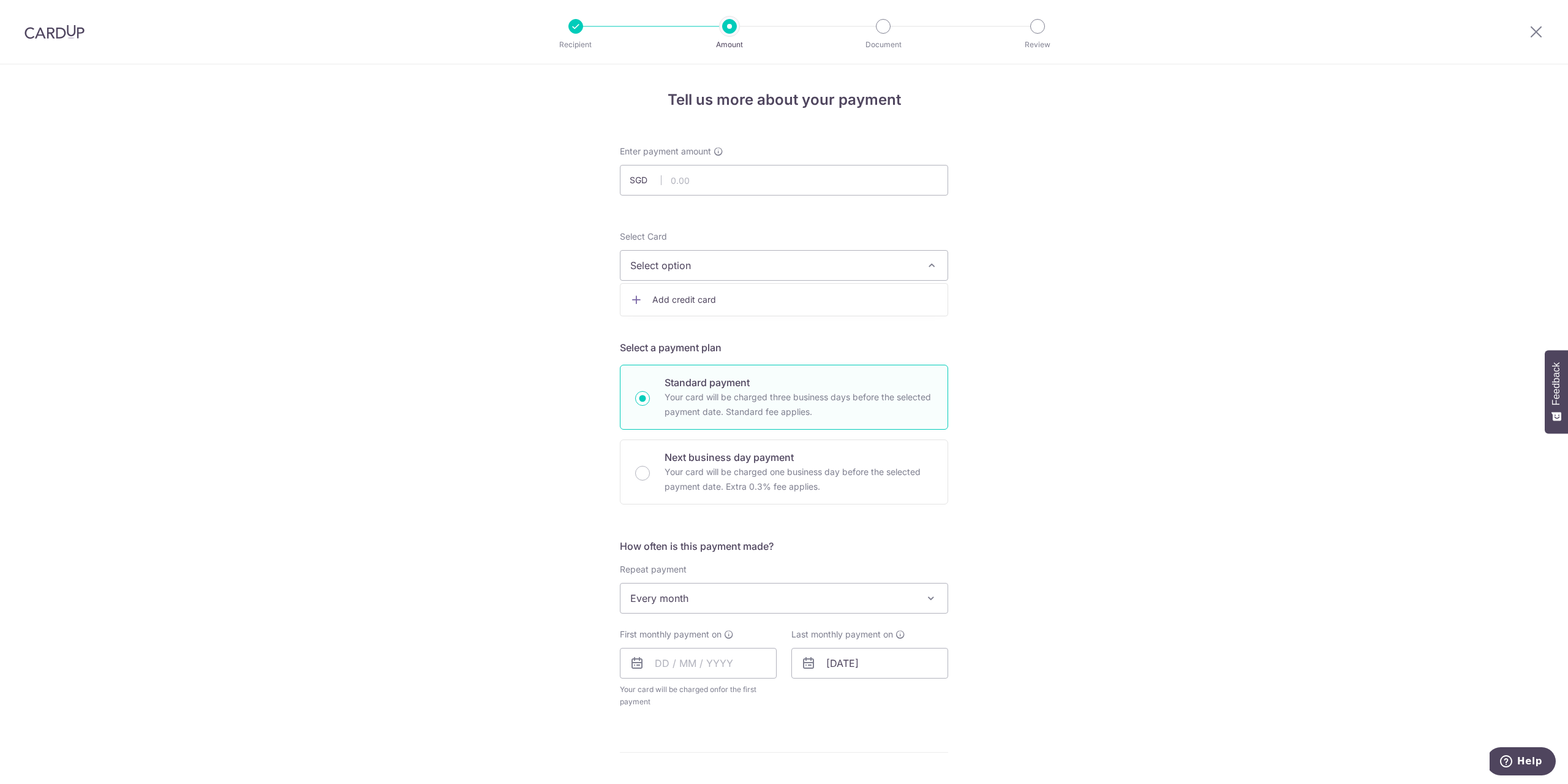
click at [729, 267] on span "Select option" at bounding box center [773, 265] width 285 height 15
click at [727, 180] on input "text" at bounding box center [784, 180] width 328 height 31
type input "3,850.00"
click at [494, 322] on div "Tell us more about your payment Enter payment amount SGD 3,850.00 3850.00 Recip…" at bounding box center [784, 625] width 1568 height 1121
click at [733, 265] on span "Select option" at bounding box center [773, 265] width 285 height 15
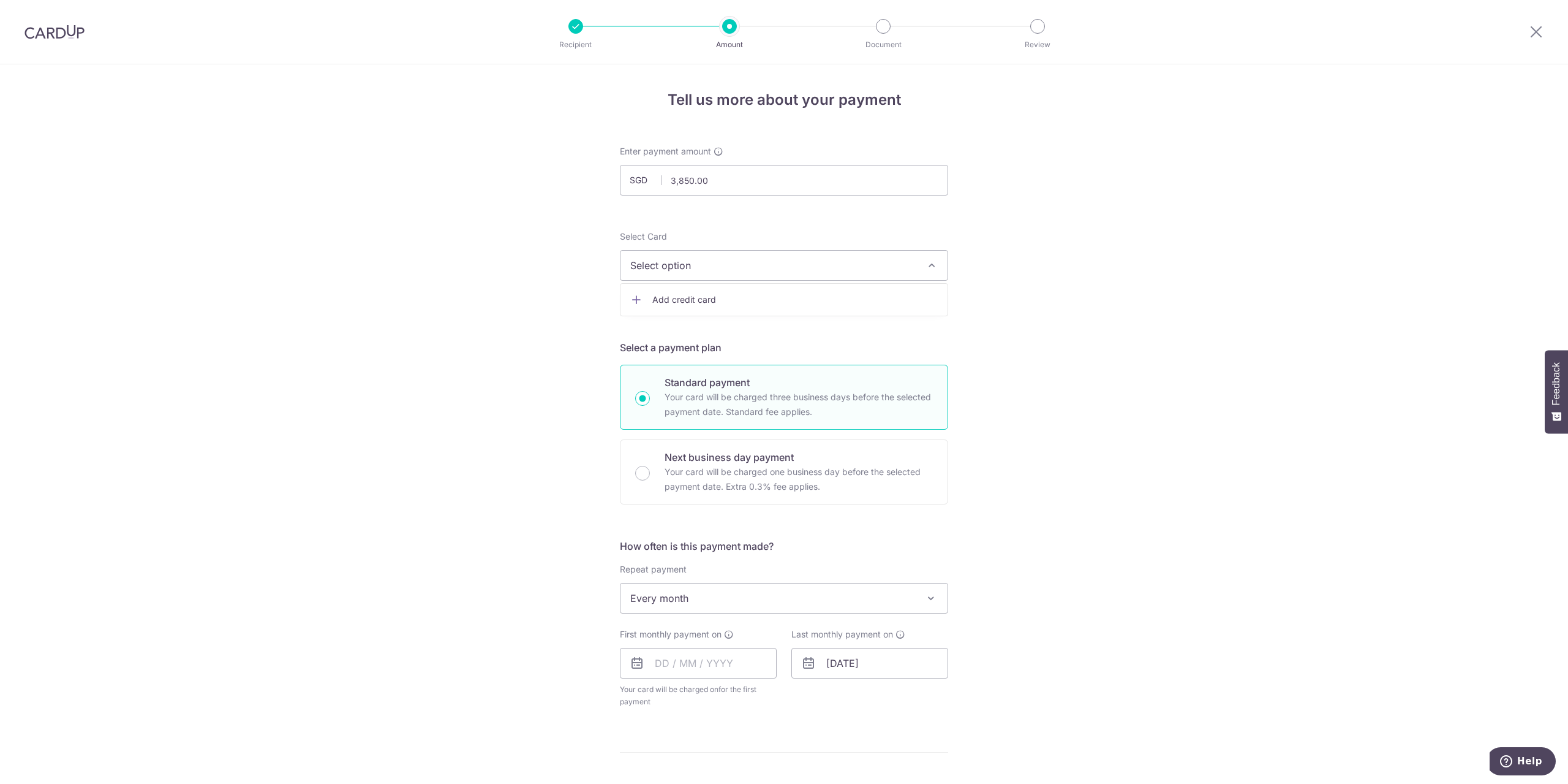
click at [714, 304] on span "Add credit card" at bounding box center [795, 300] width 285 height 12
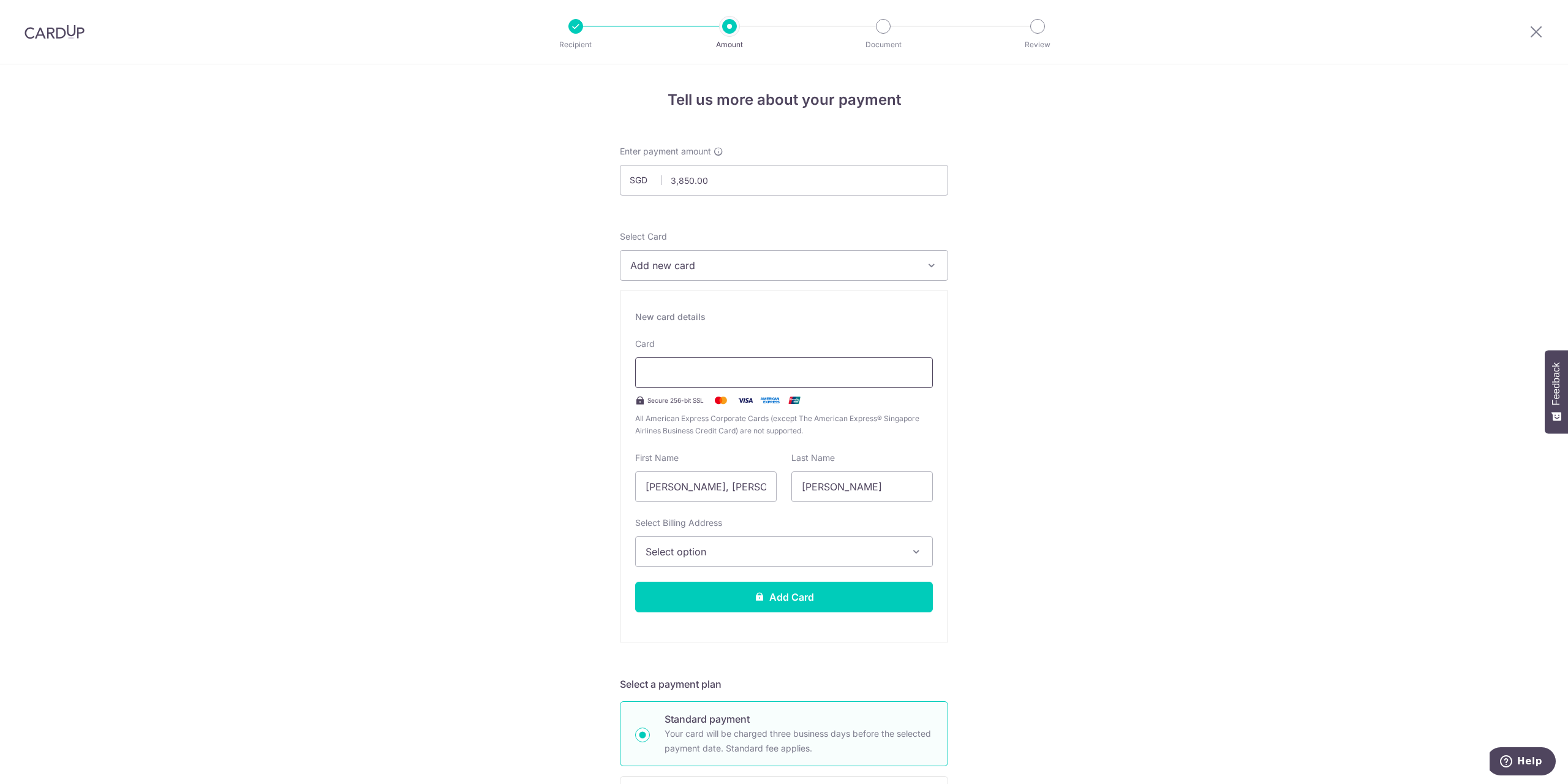
type input "08 / 2030"
type input "[DATE]"
click at [836, 530] on div "Select Billing Address Select option Add Billing Address" at bounding box center [784, 541] width 298 height 50
click at [827, 564] on button "Select option" at bounding box center [784, 551] width 298 height 31
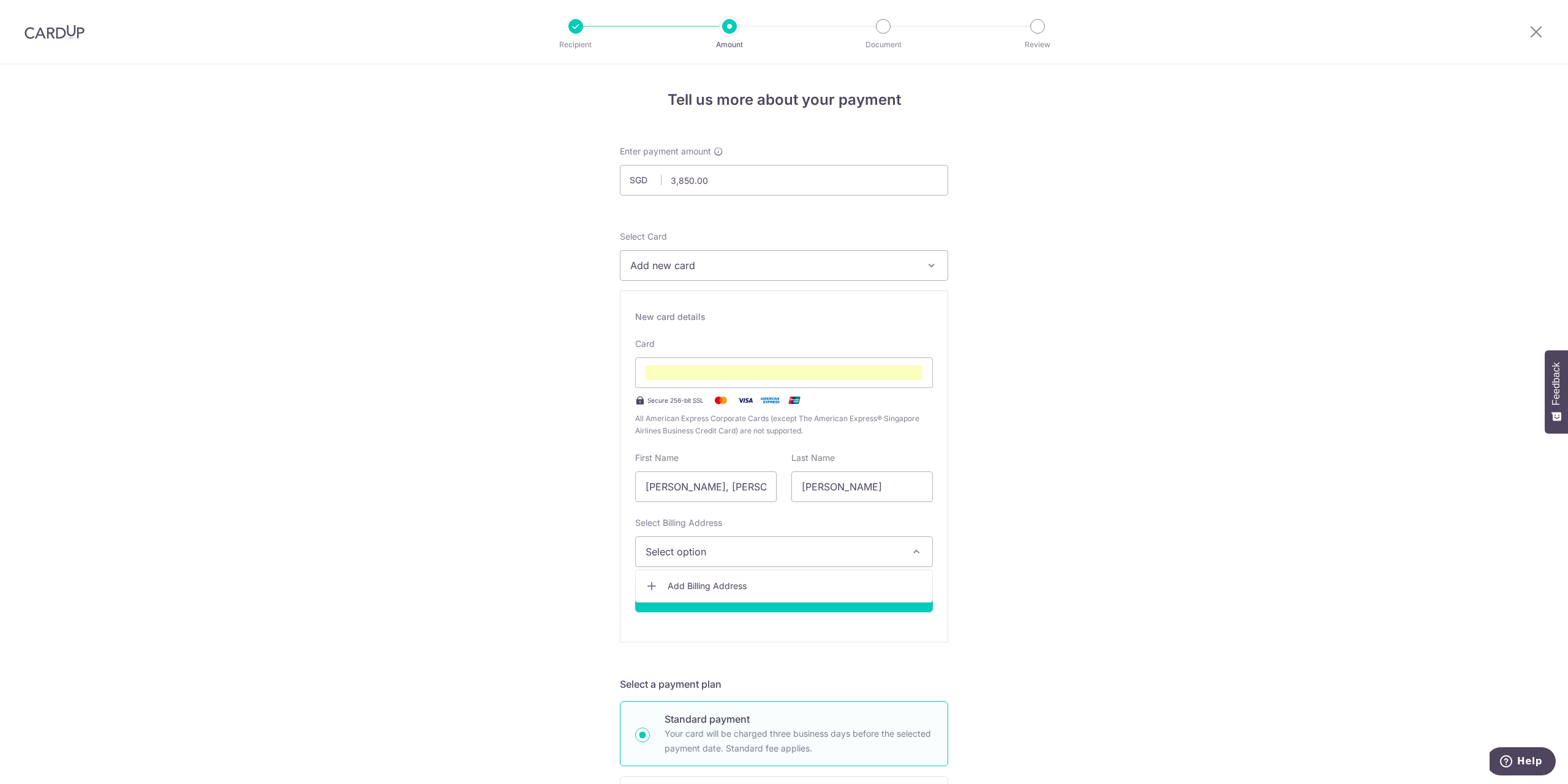
click at [777, 581] on span "Add Billing Address" at bounding box center [794, 586] width 254 height 12
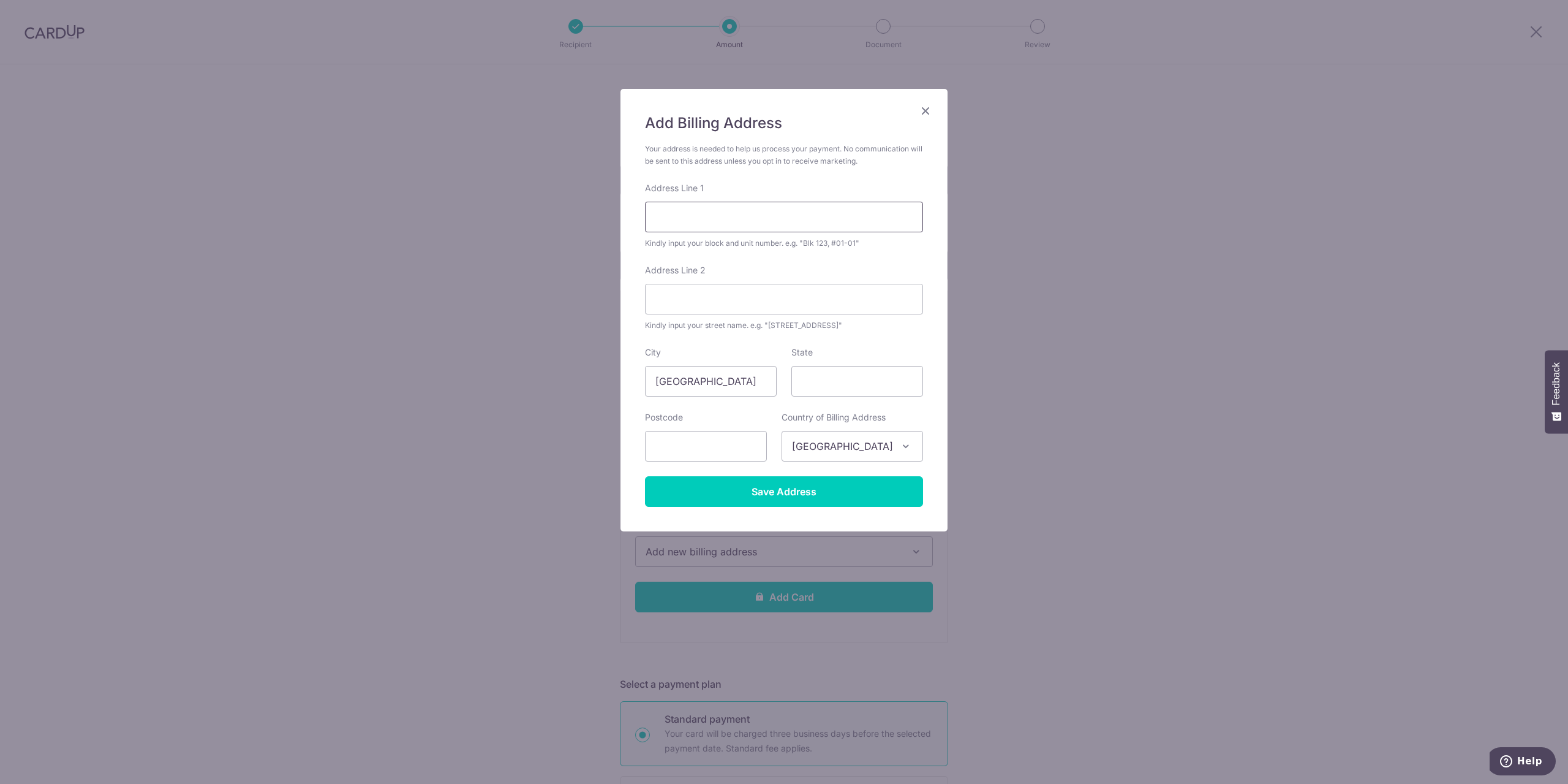
click at [734, 226] on input "Address Line 1" at bounding box center [784, 217] width 278 height 31
type input "2 Leedon Road, #10-01"
type input "267829"
click at [843, 484] on input "Save Address" at bounding box center [784, 491] width 278 height 31
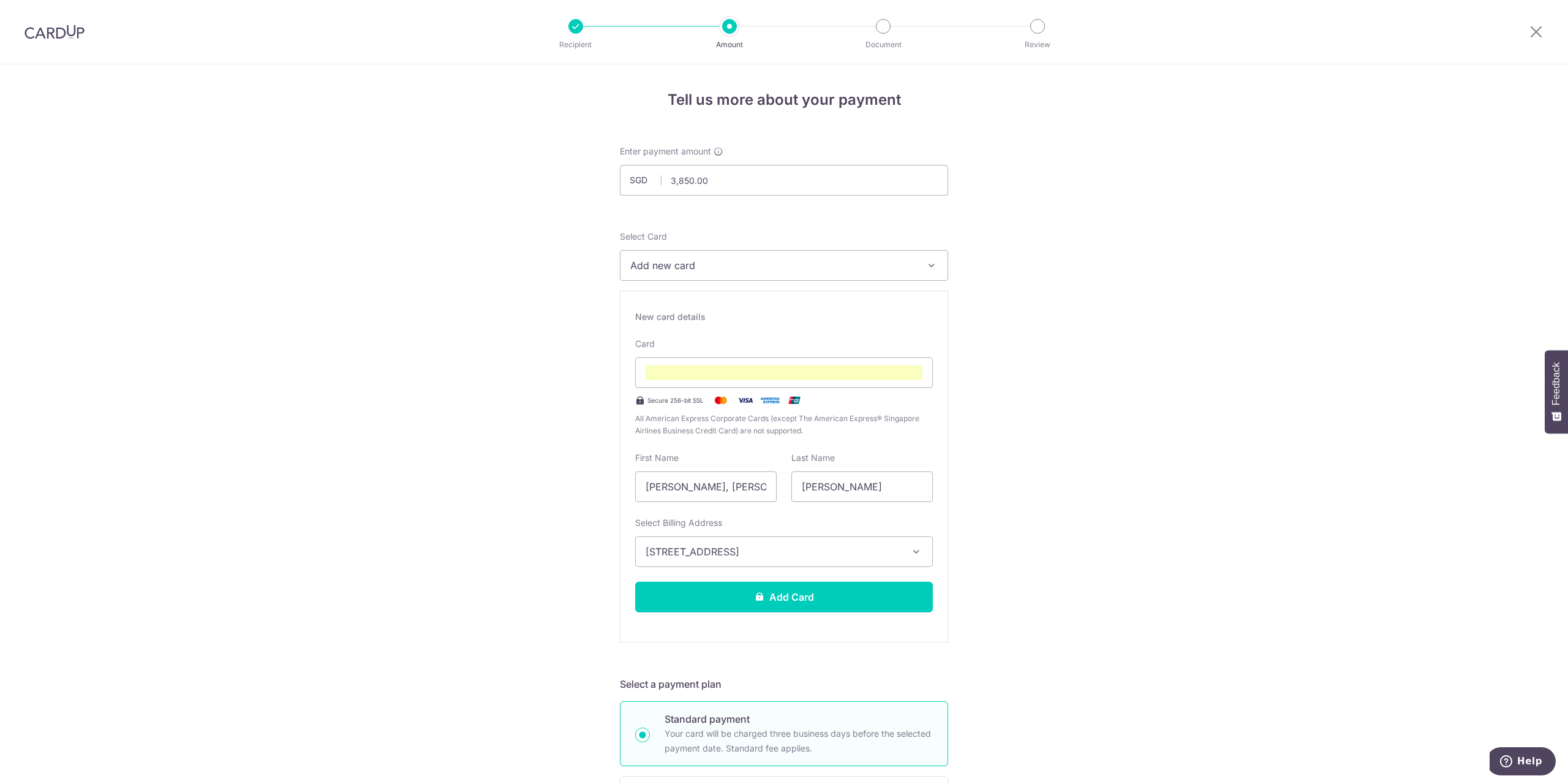
scroll to position [82, 0]
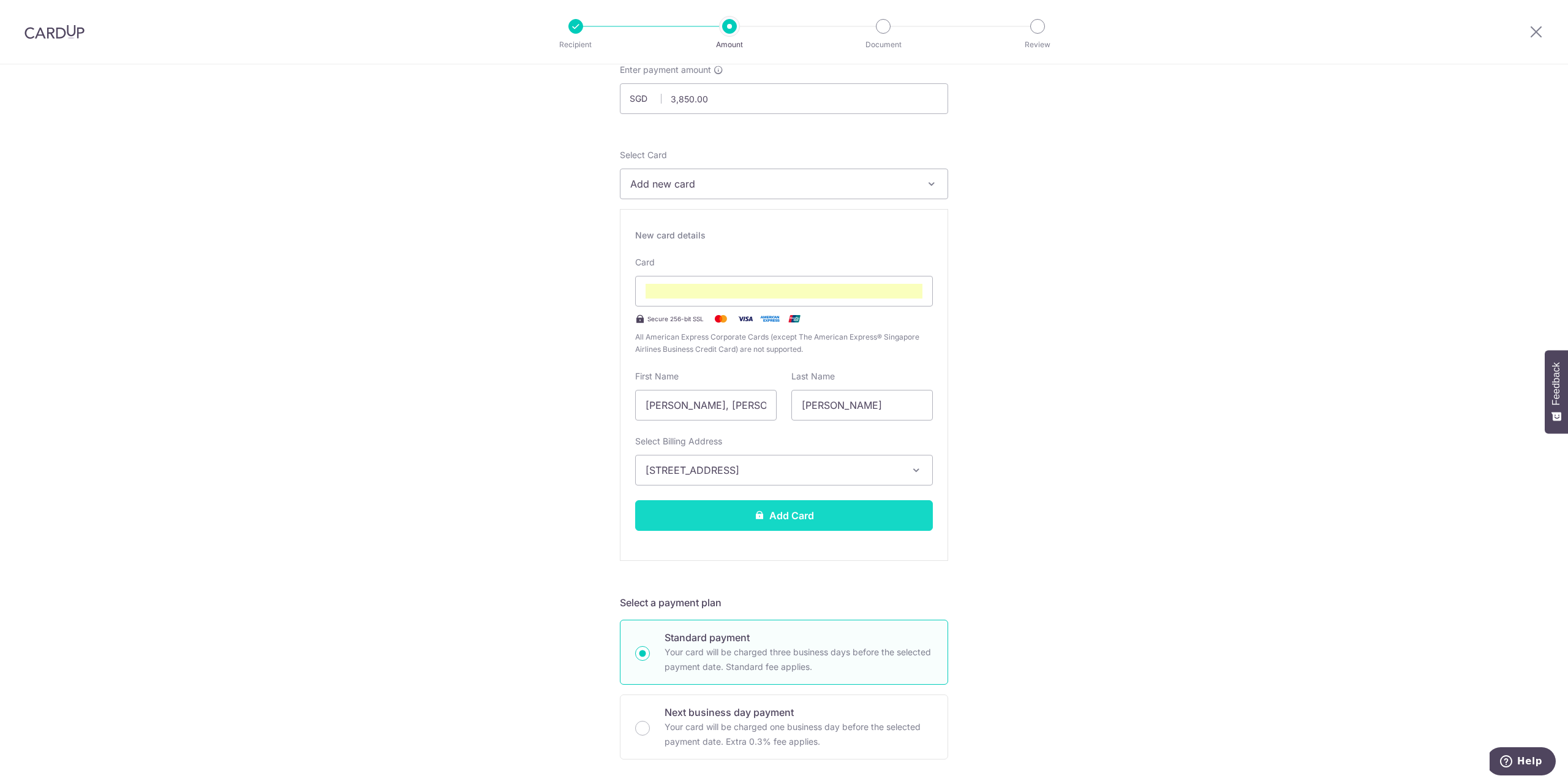
click at [793, 524] on button "Add Card" at bounding box center [784, 515] width 298 height 31
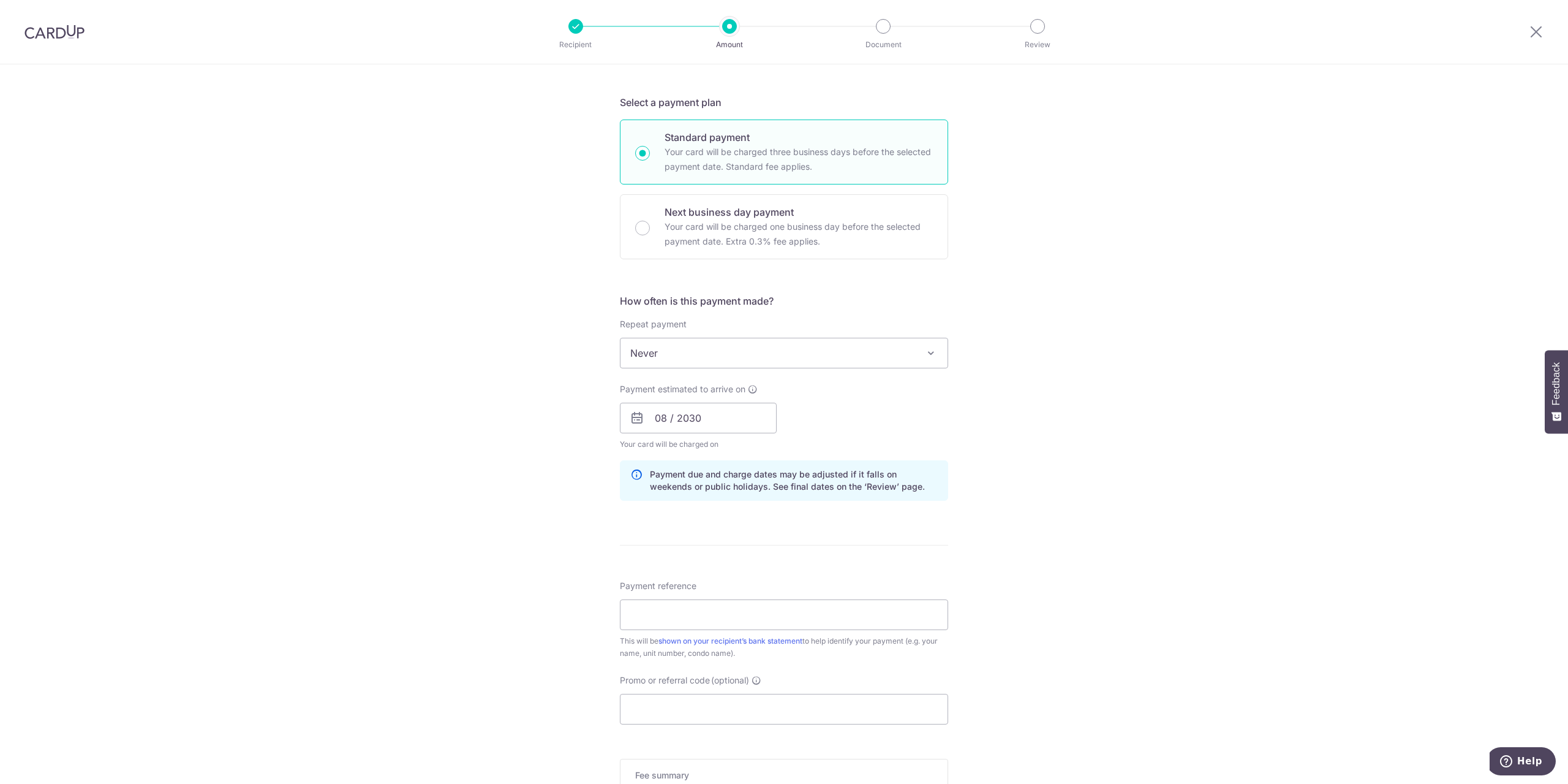
scroll to position [409, 0]
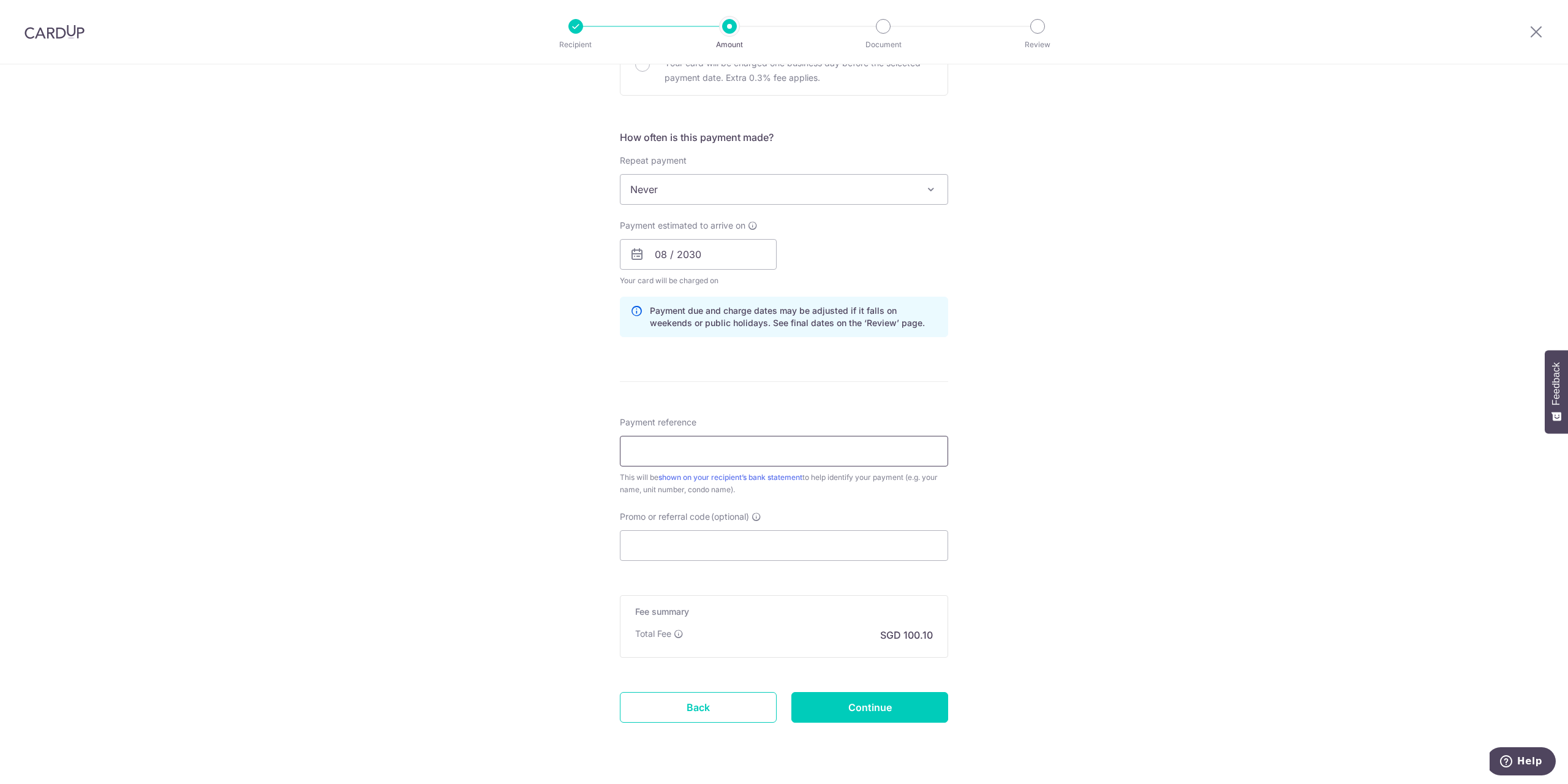
click at [727, 447] on input "Payment reference" at bounding box center [784, 451] width 328 height 31
click at [719, 535] on input "Promo or referral code (optional)" at bounding box center [784, 545] width 328 height 31
paste input "REC185"
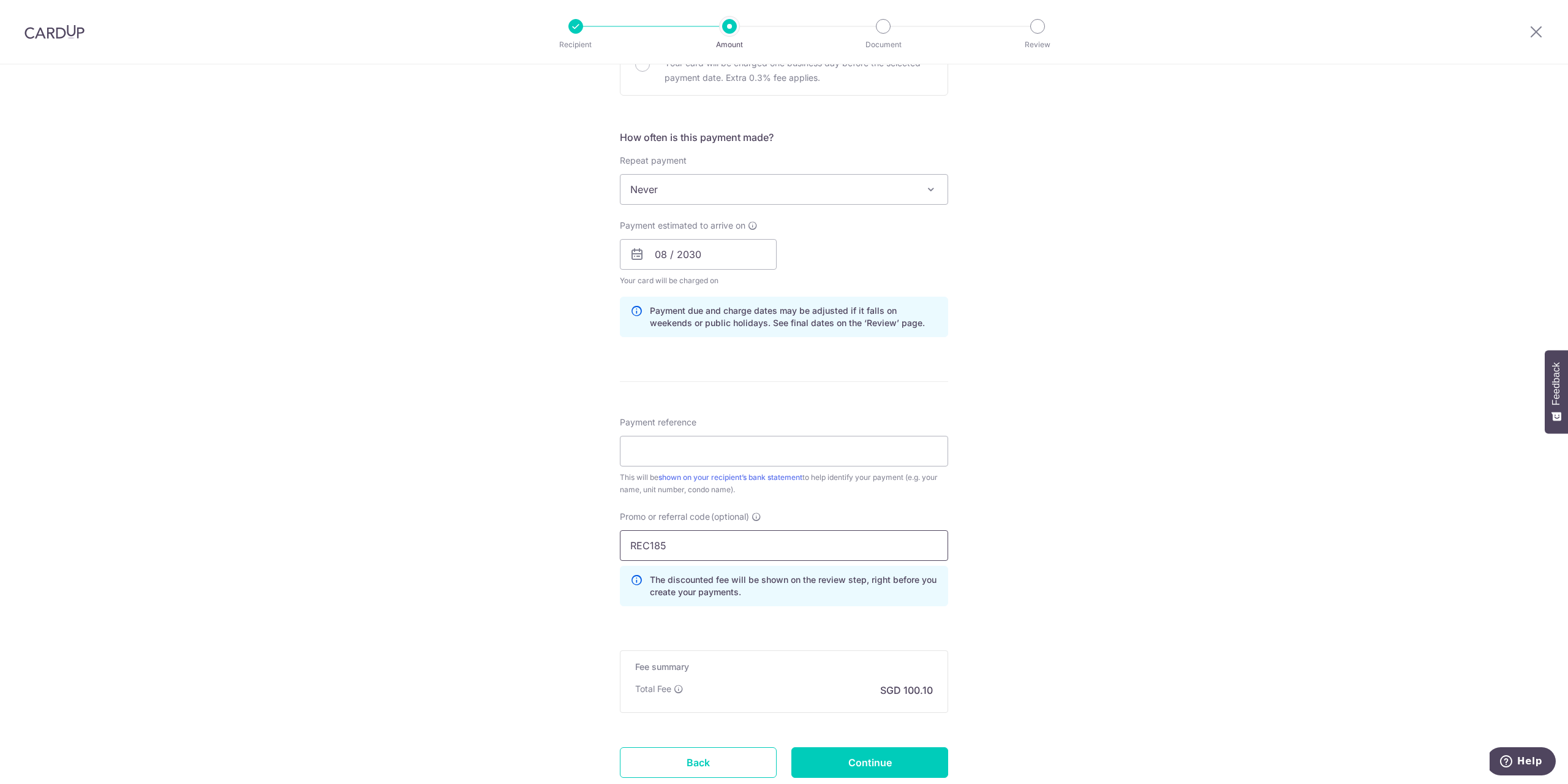
type input "REC185"
click at [490, 535] on div "Tell us more about your payment Enter payment amount SGD 3,850.00 3850.00 Card …" at bounding box center [784, 263] width 1568 height 1214
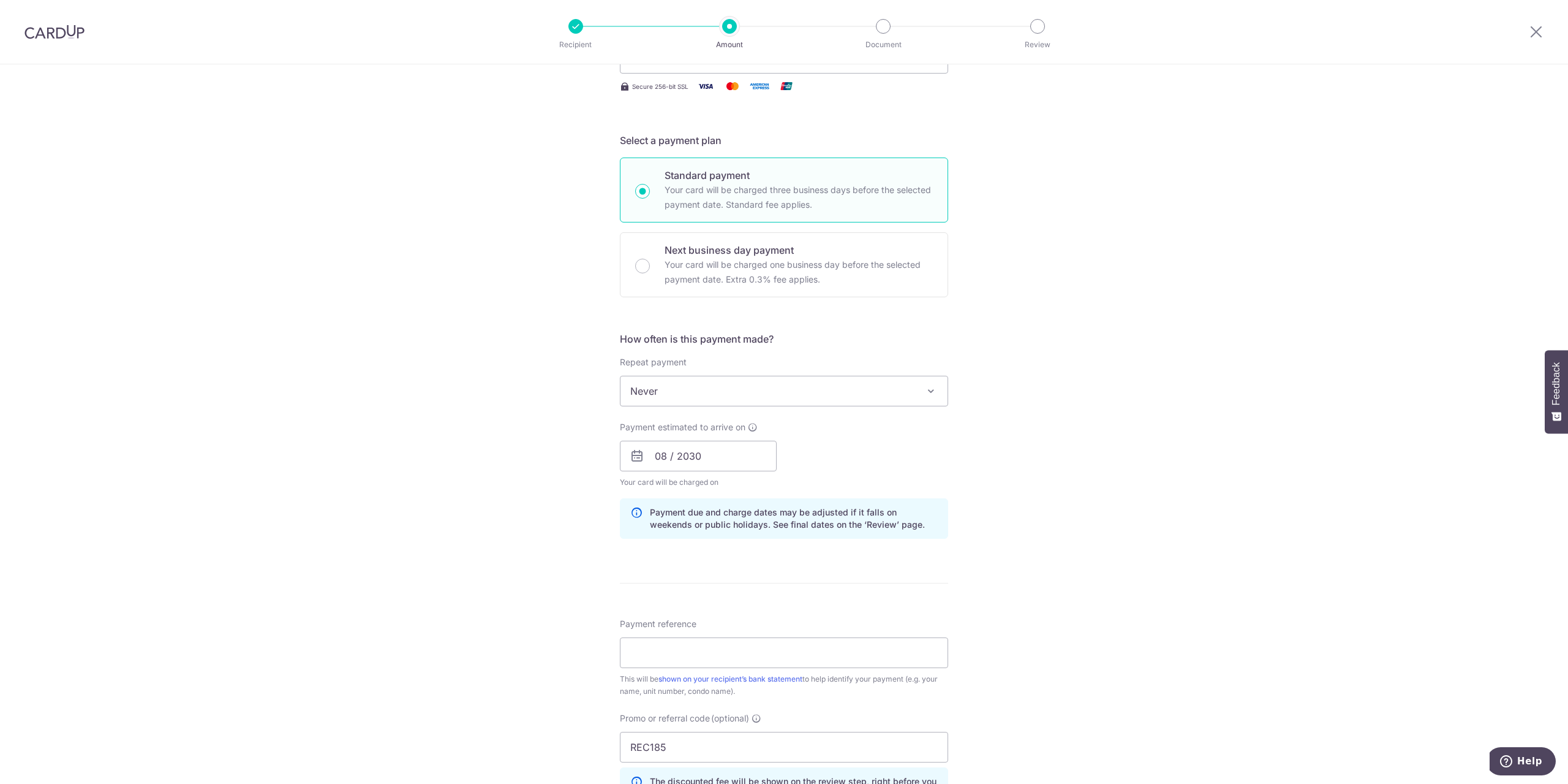
scroll to position [168, 0]
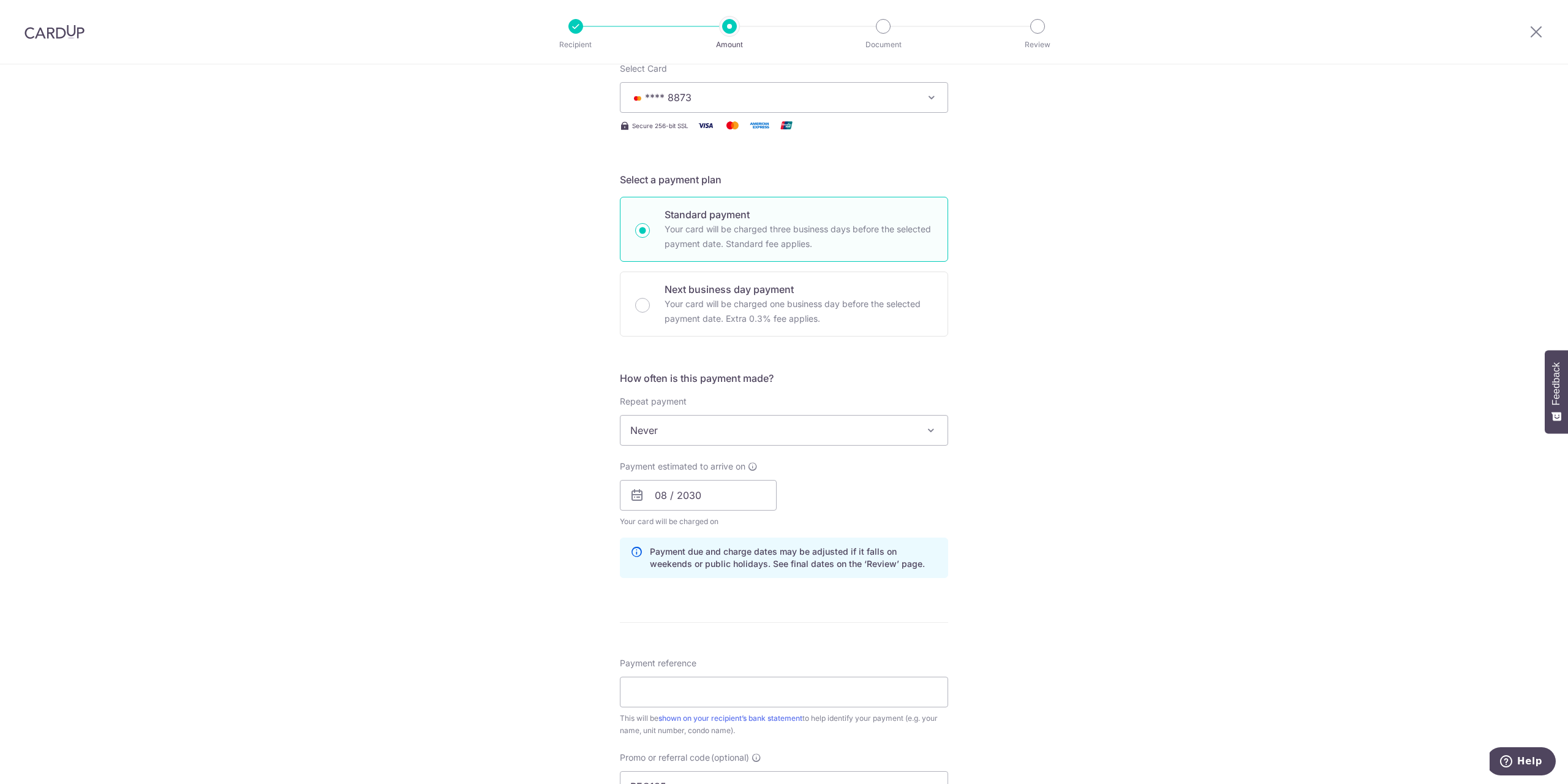
click at [794, 440] on span "Never" at bounding box center [784, 430] width 327 height 29
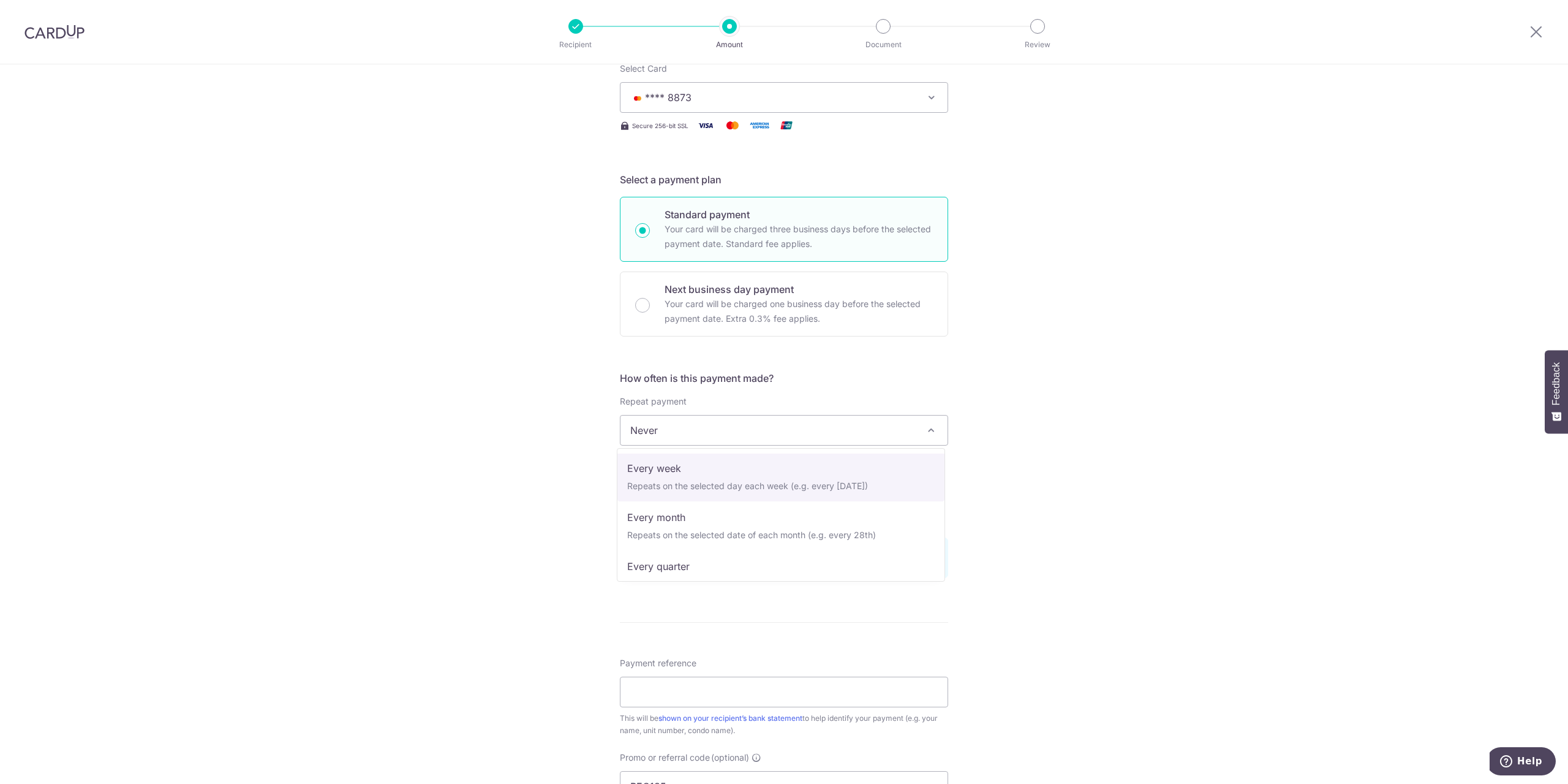
scroll to position [41, 0]
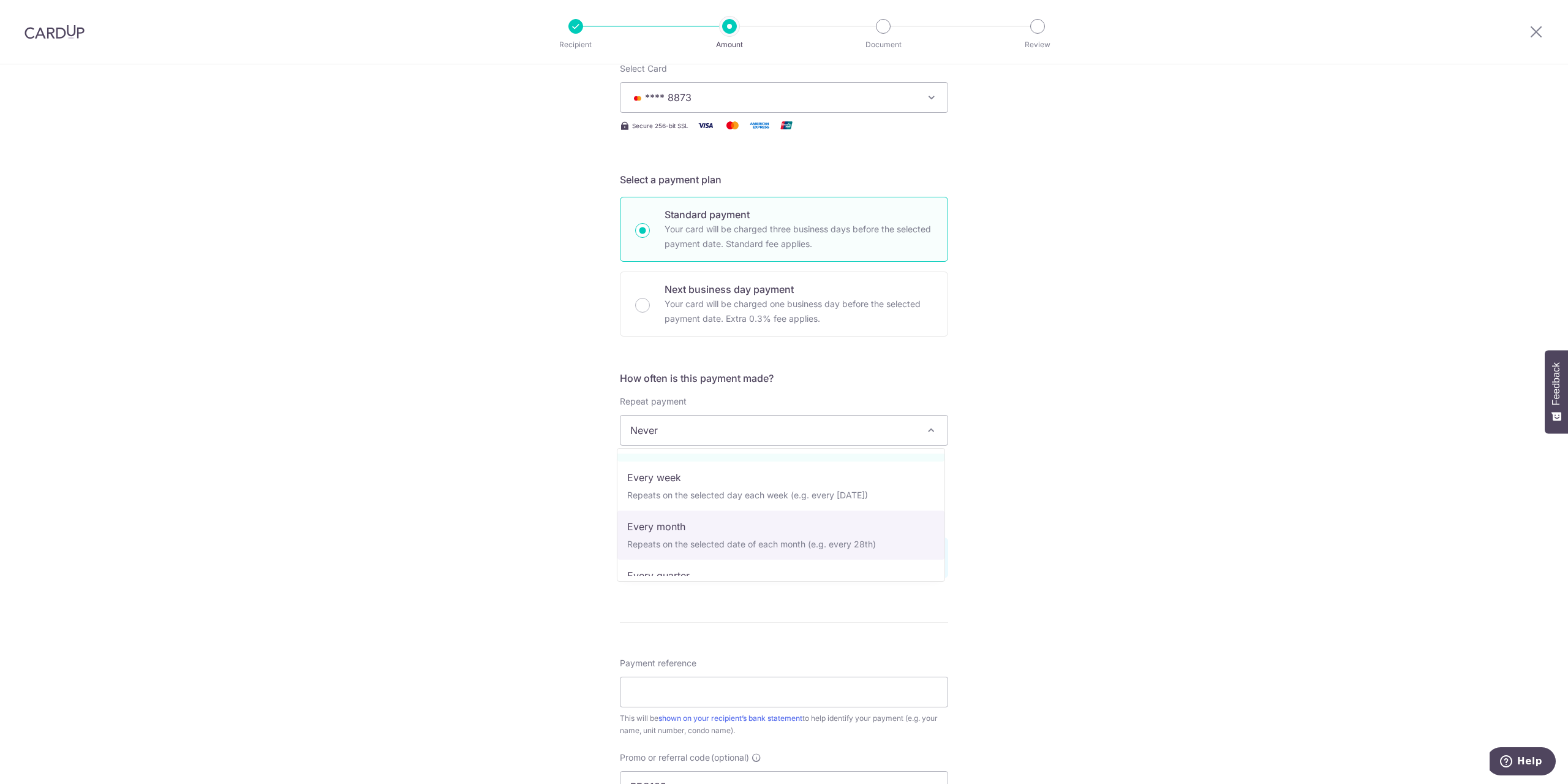
select select "3"
type input "31/05/2027"
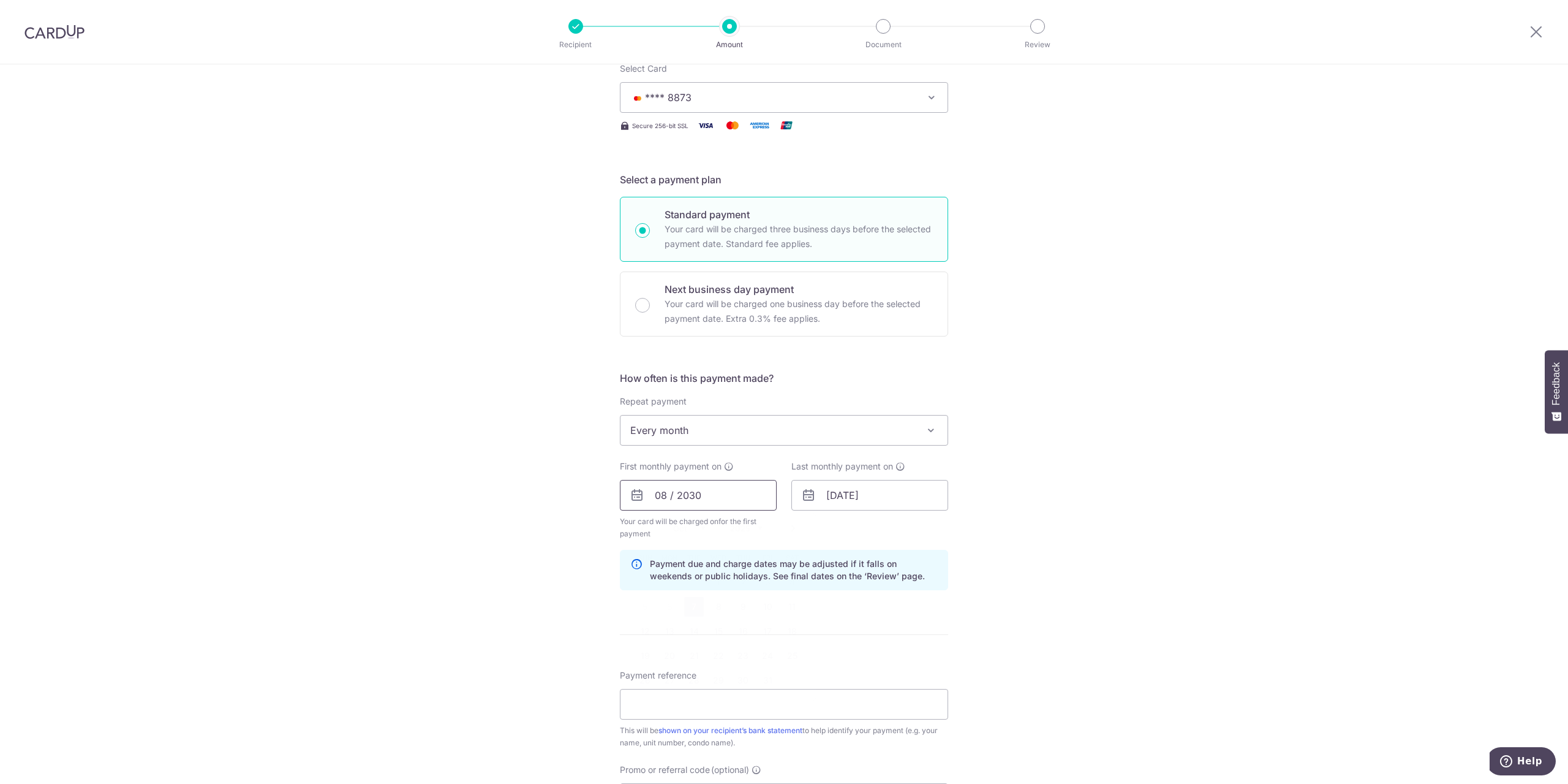
click at [694, 497] on input "08 / 2030" at bounding box center [698, 495] width 157 height 31
click at [518, 530] on div "Tell us more about your payment Enter payment amount SGD 3,850.00 3850.00 Card …" at bounding box center [784, 509] width 1568 height 1226
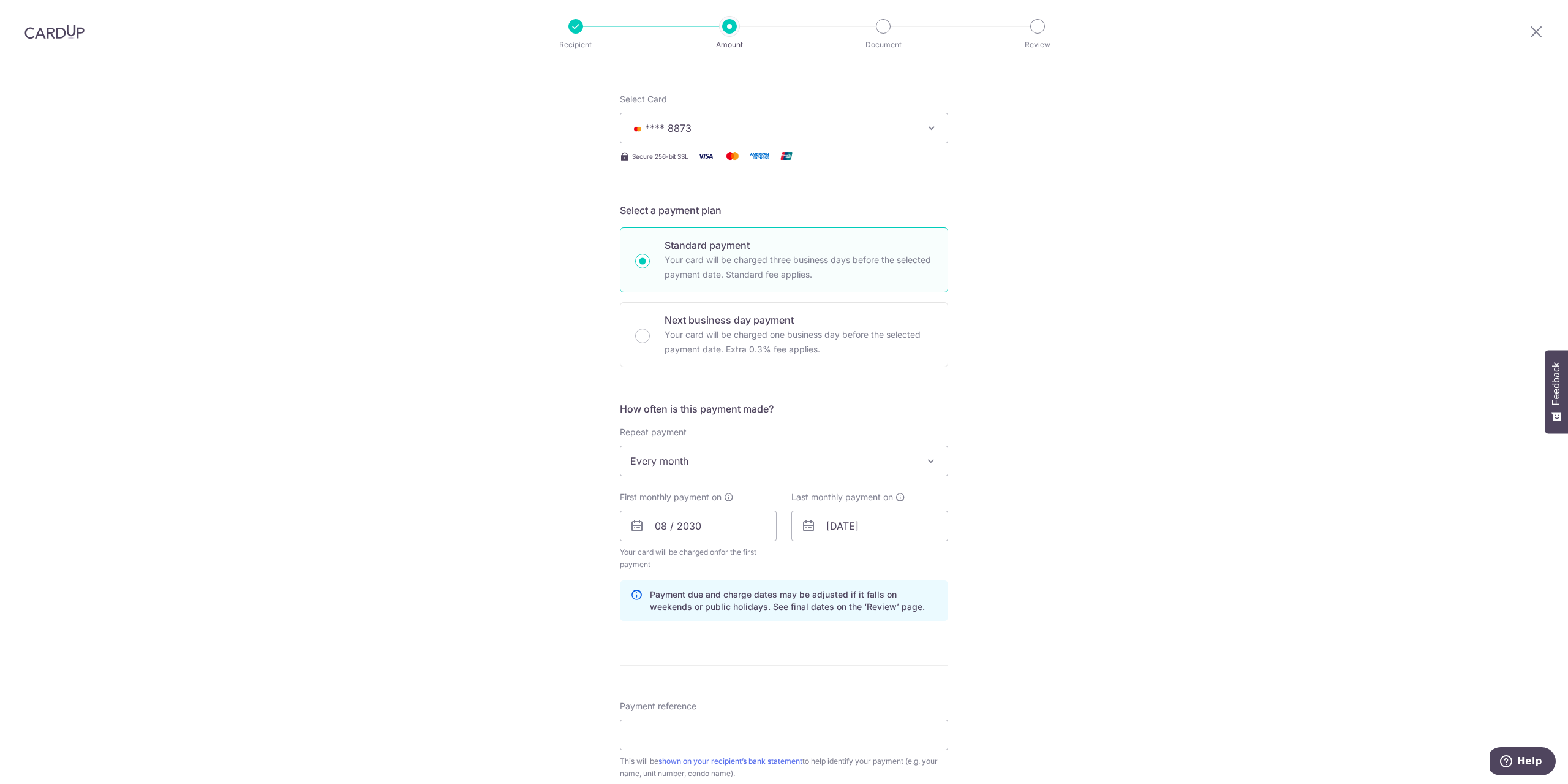
scroll to position [507, 0]
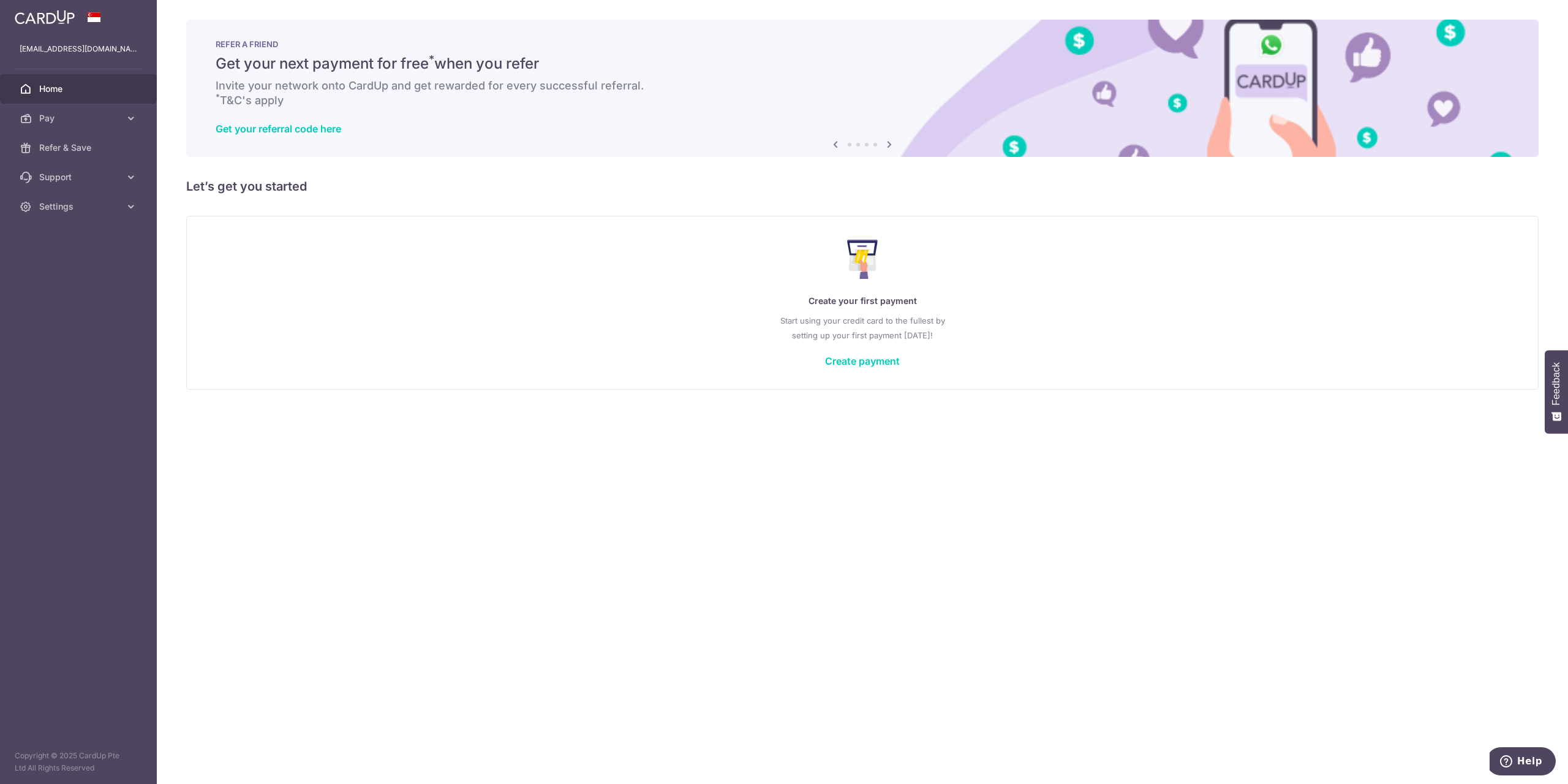
click at [586, 698] on div "× Pause Schedule Pause all future payments in this series Pause just this one p…" at bounding box center [862, 392] width 1411 height 784
